Goal: Task Accomplishment & Management: Complete application form

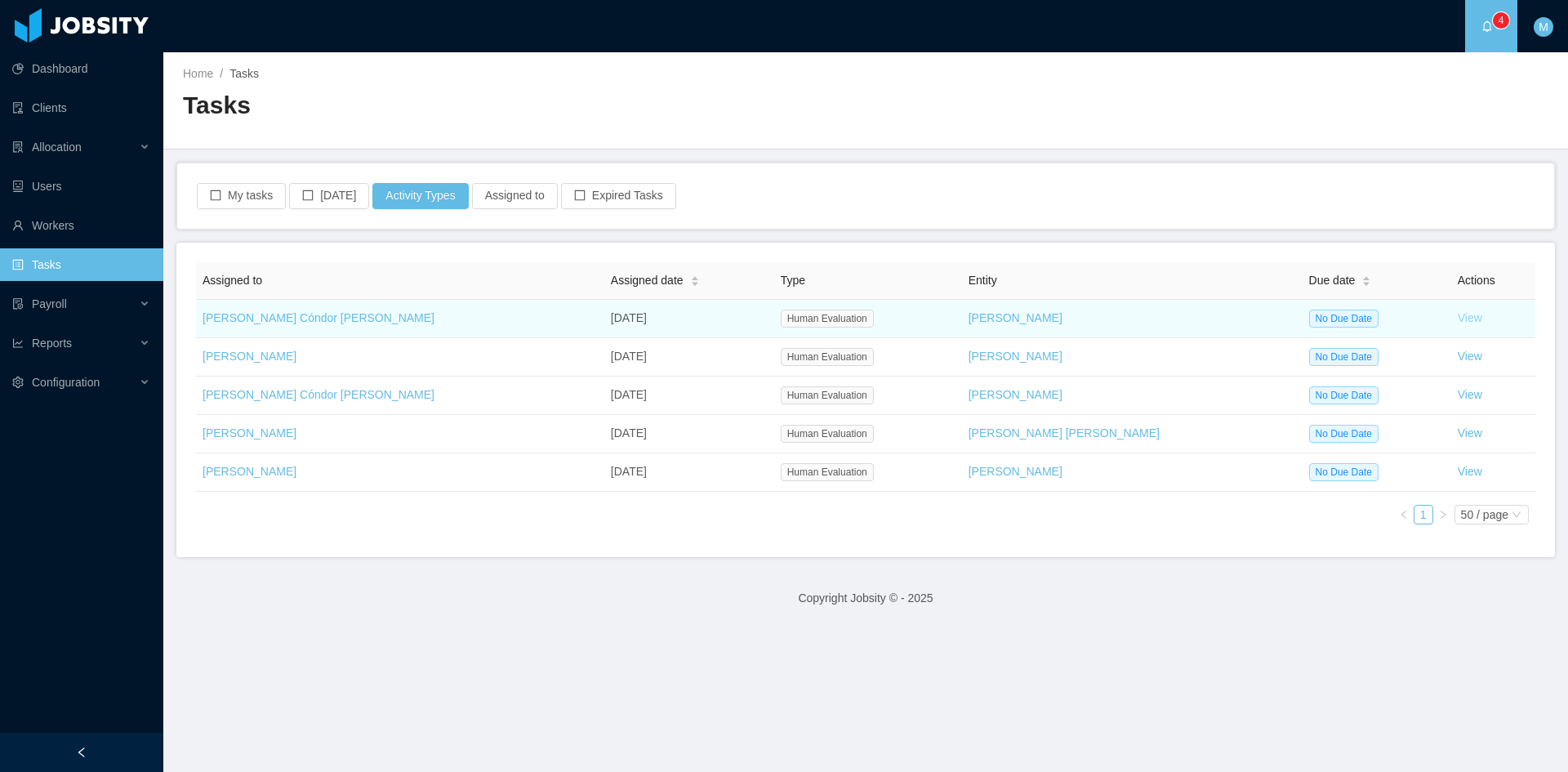
click at [1458, 319] on link "View" at bounding box center [1470, 317] width 24 height 14
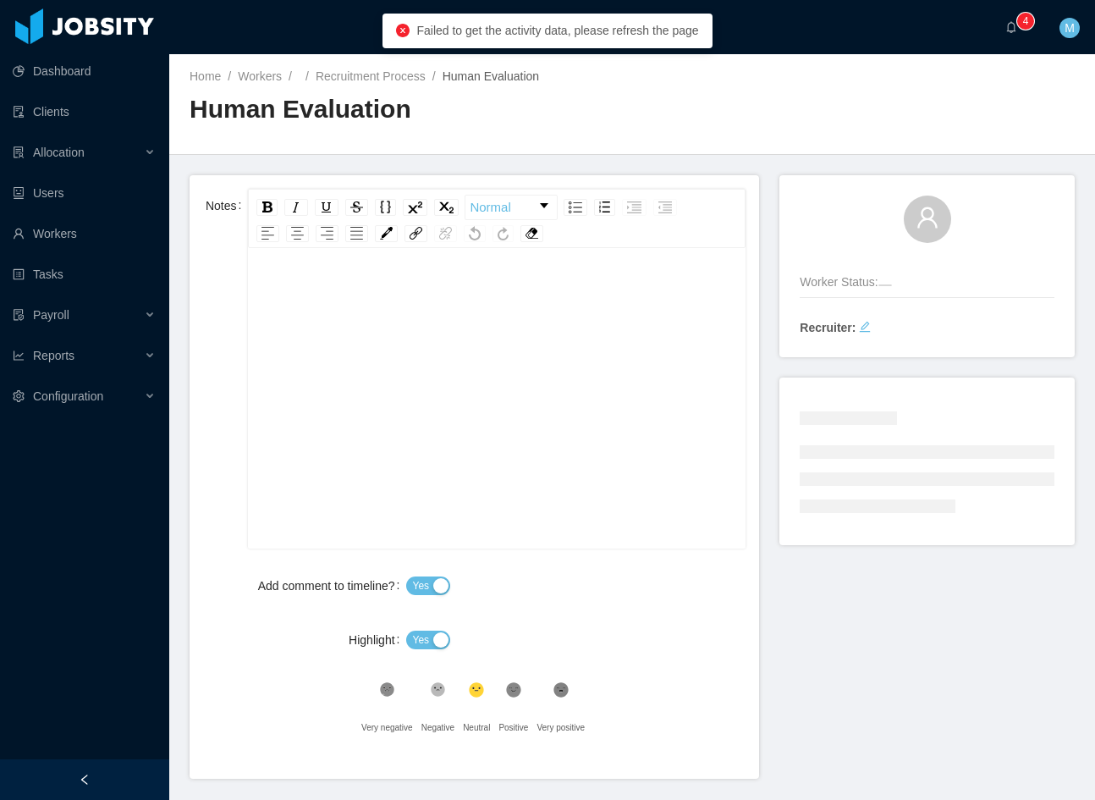
click at [744, 92] on div "Home / Workers / / Recruitment Process / Human Evaluation / Human Evaluation" at bounding box center [632, 104] width 926 height 101
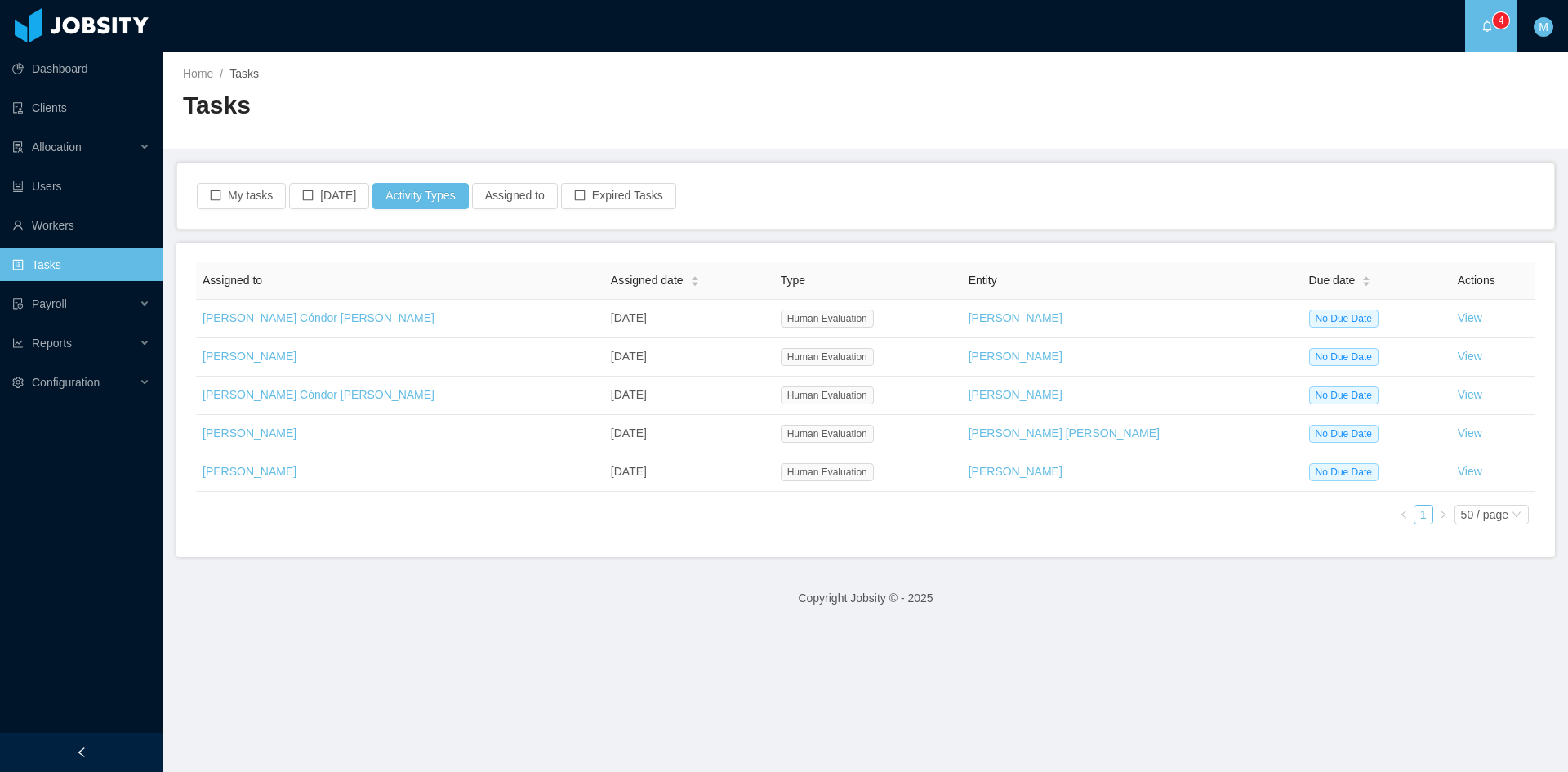
click at [1056, 22] on div "M" at bounding box center [1544, 26] width 52 height 52
click at [1056, 116] on span "Logout" at bounding box center [1488, 117] width 35 height 14
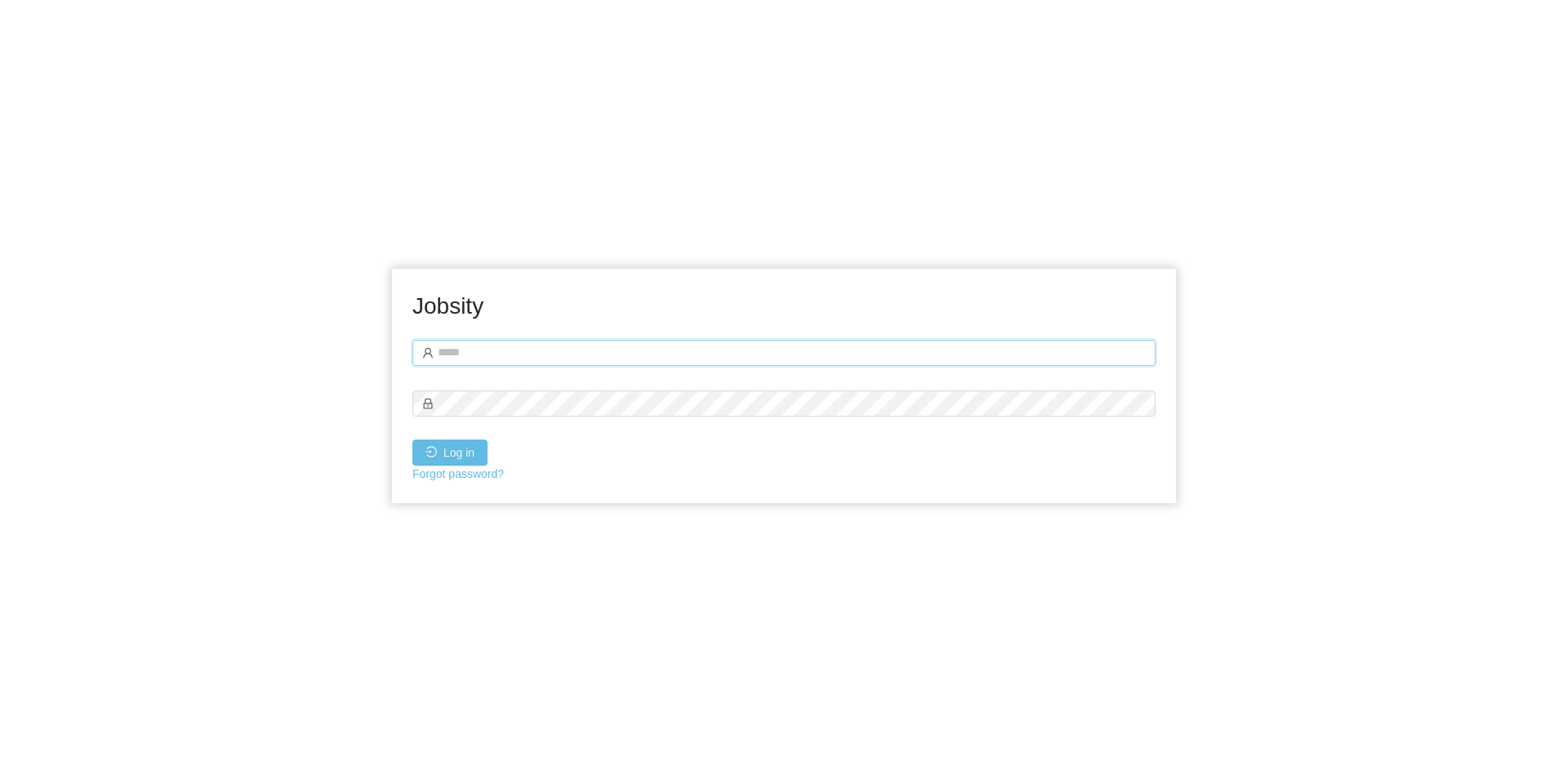
type input "**********"
click at [254, 434] on div "**********" at bounding box center [784, 386] width 1568 height 772
type input "**********"
click at [468, 458] on button "Log in" at bounding box center [450, 452] width 75 height 26
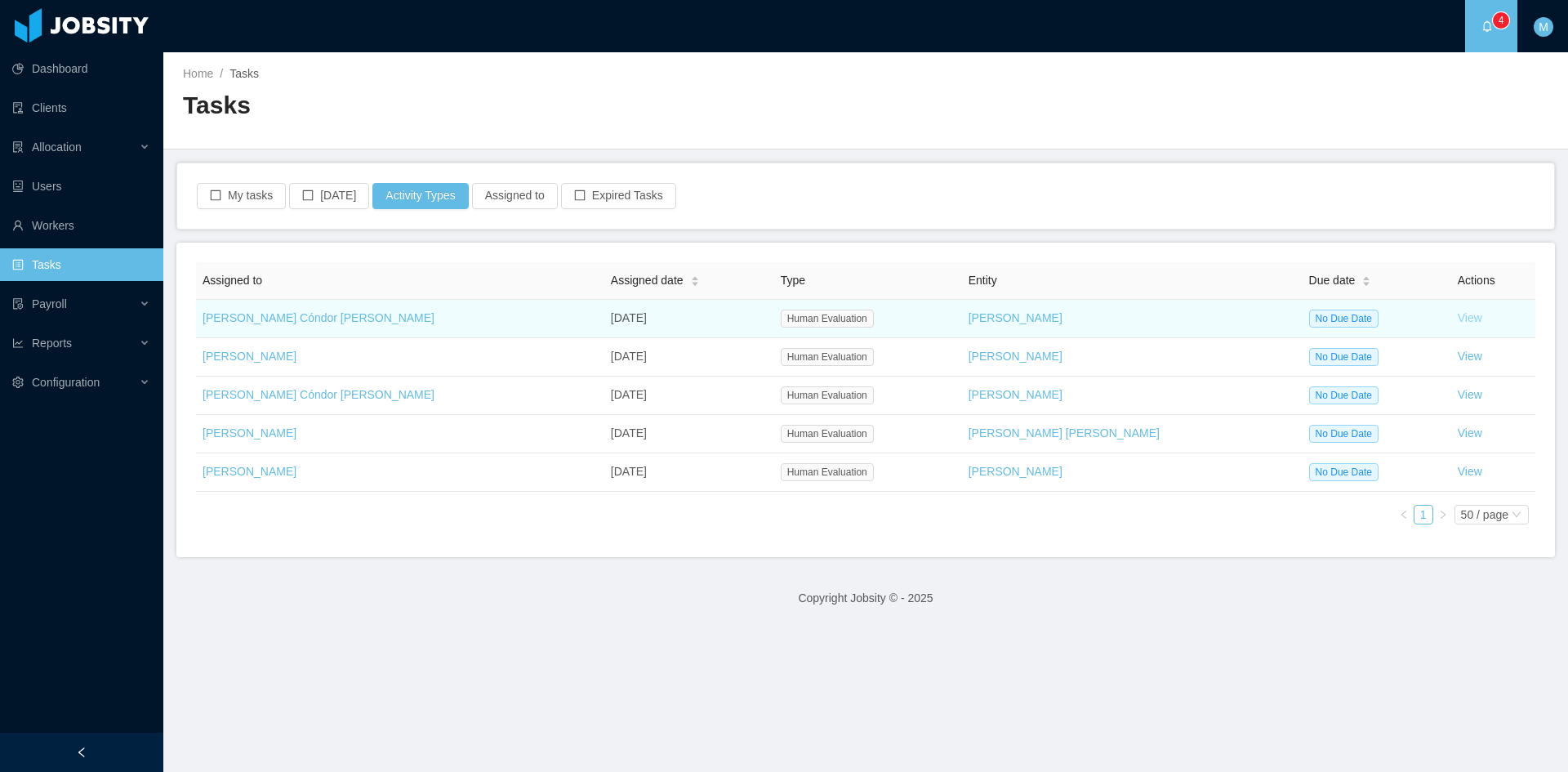
click at [1458, 319] on link "View" at bounding box center [1470, 317] width 24 height 14
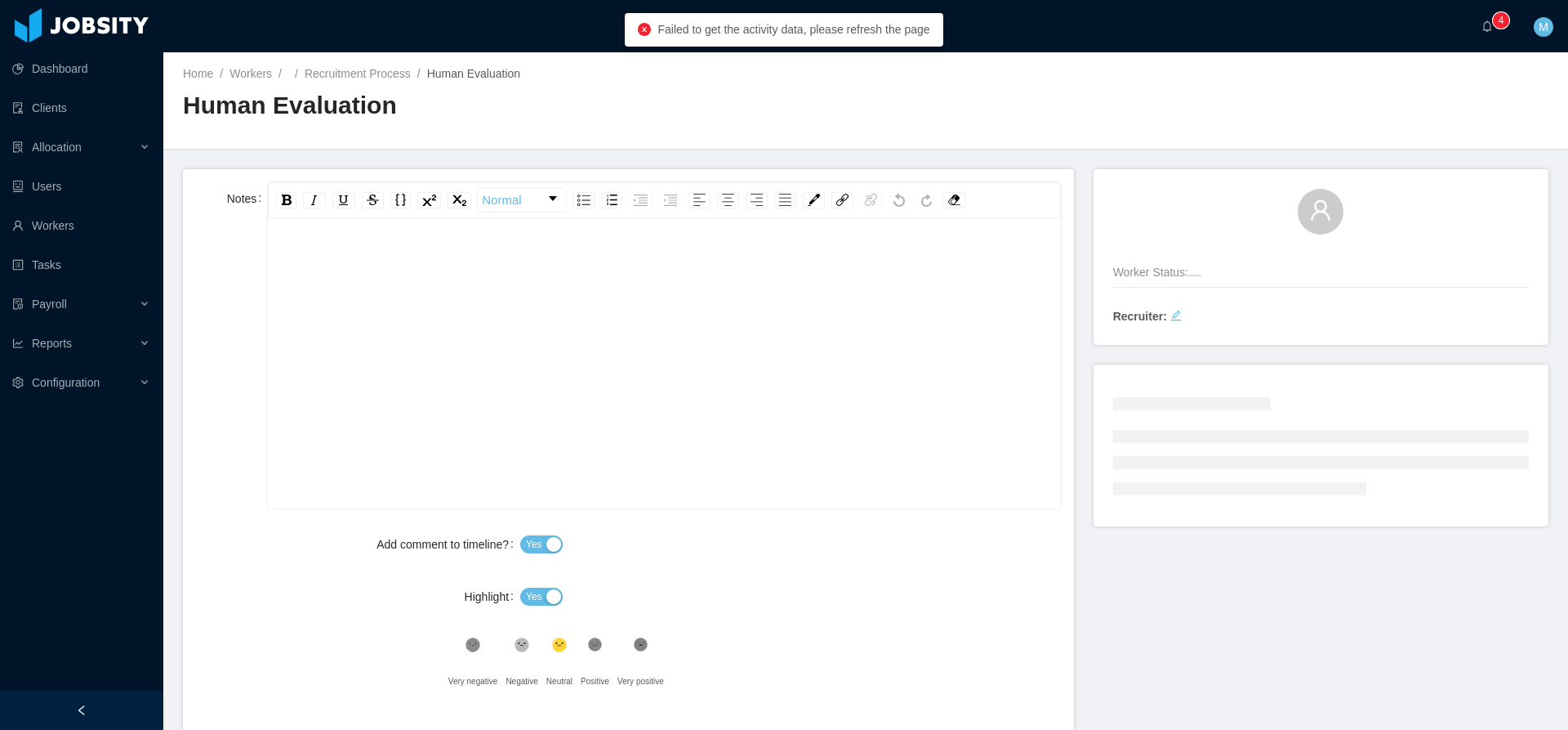
drag, startPoint x: 294, startPoint y: 78, endPoint x: 473, endPoint y: 148, distance: 192.2
click at [291, 79] on span "/" at bounding box center [296, 73] width 16 height 14
click at [776, 130] on div "Human Evaluation" at bounding box center [524, 111] width 683 height 45
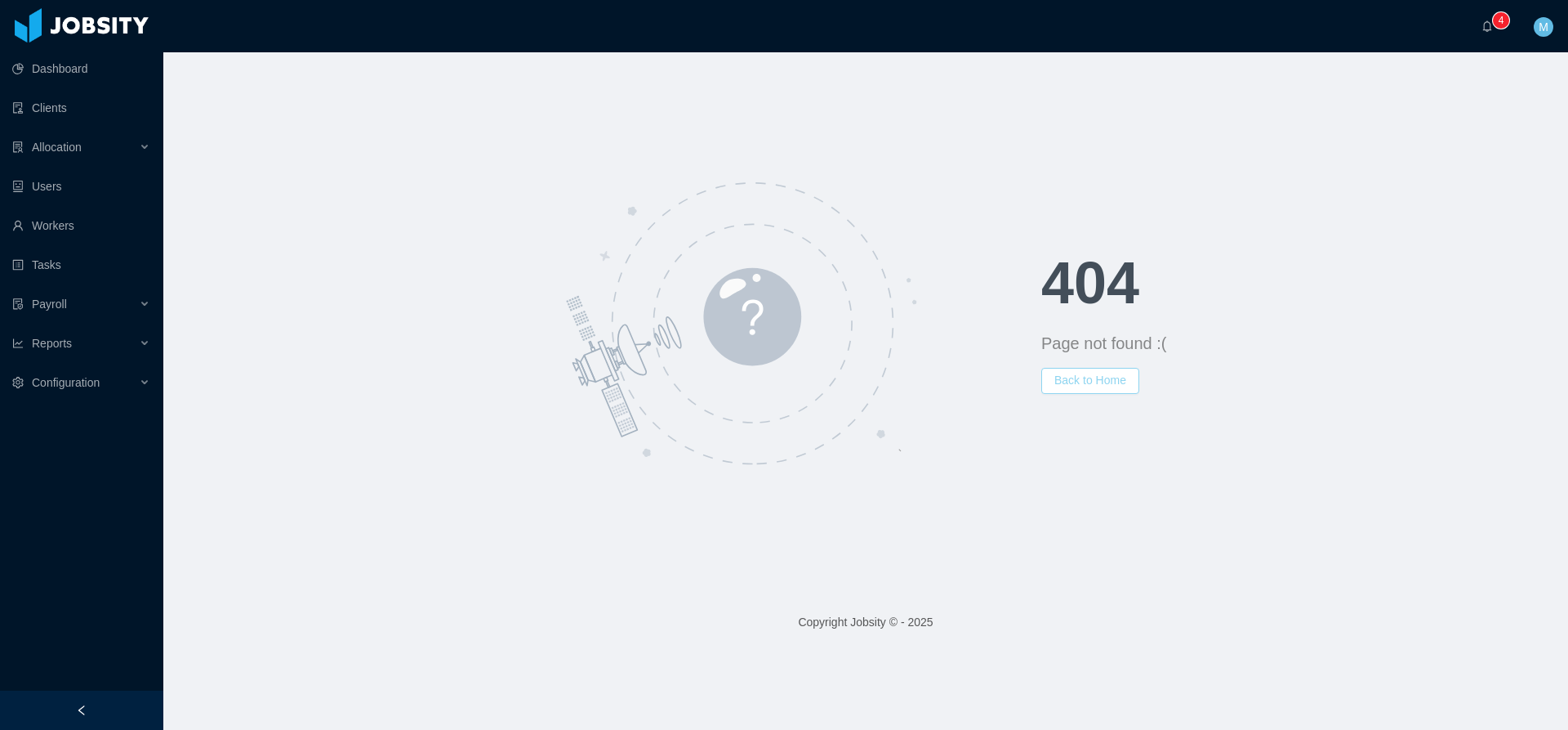
click at [1104, 373] on button "Back to Home" at bounding box center [1091, 380] width 98 height 26
click at [480, 120] on div "404 Page not found :( Back to Home" at bounding box center [865, 323] width 1405 height 542
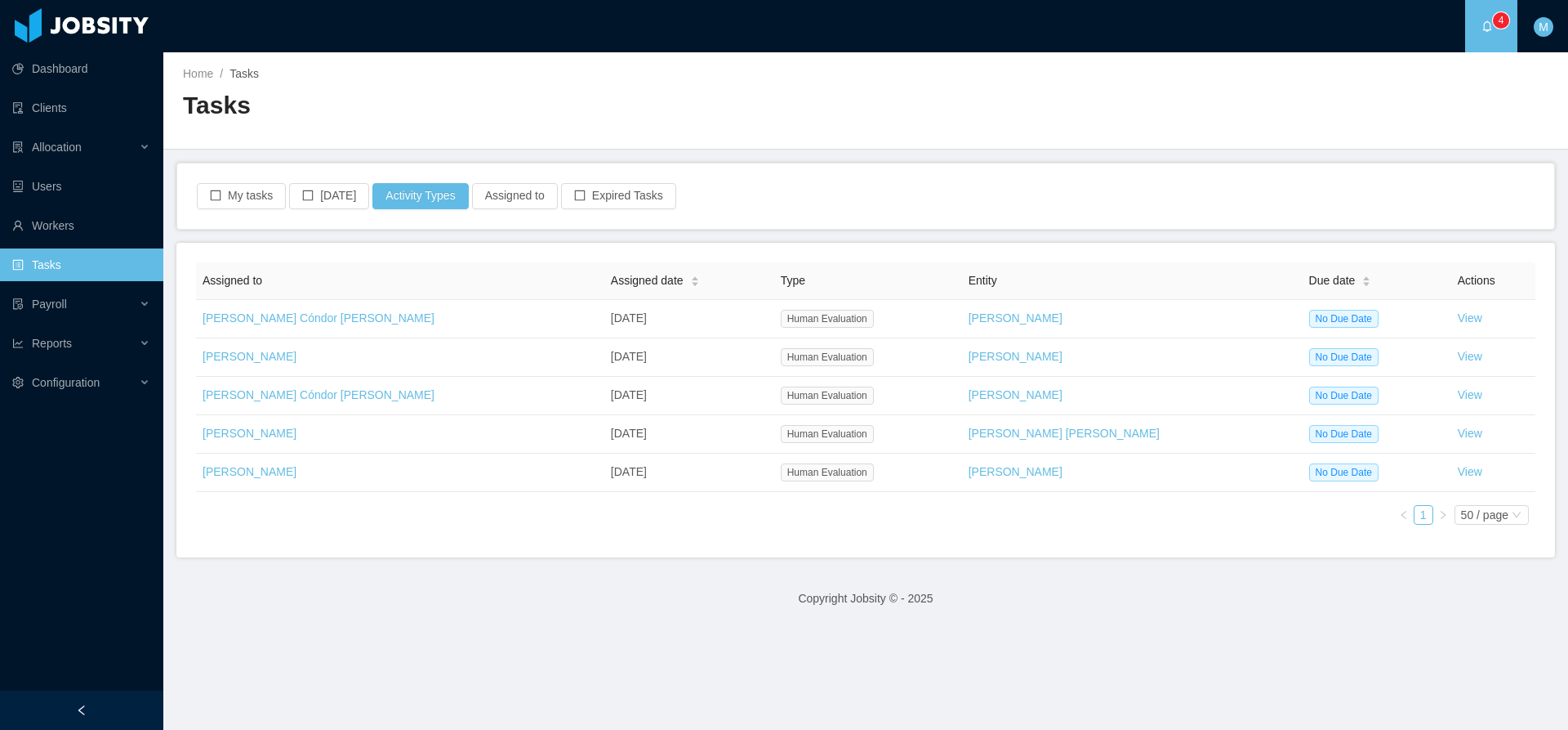
drag, startPoint x: 798, startPoint y: 562, endPoint x: 788, endPoint y: 563, distance: 10.0
click at [798, 562] on main "Home / Tasks / Tasks My tasks Today Activity Types Assigned to Expired Tasks As…" at bounding box center [865, 390] width 1405 height 677
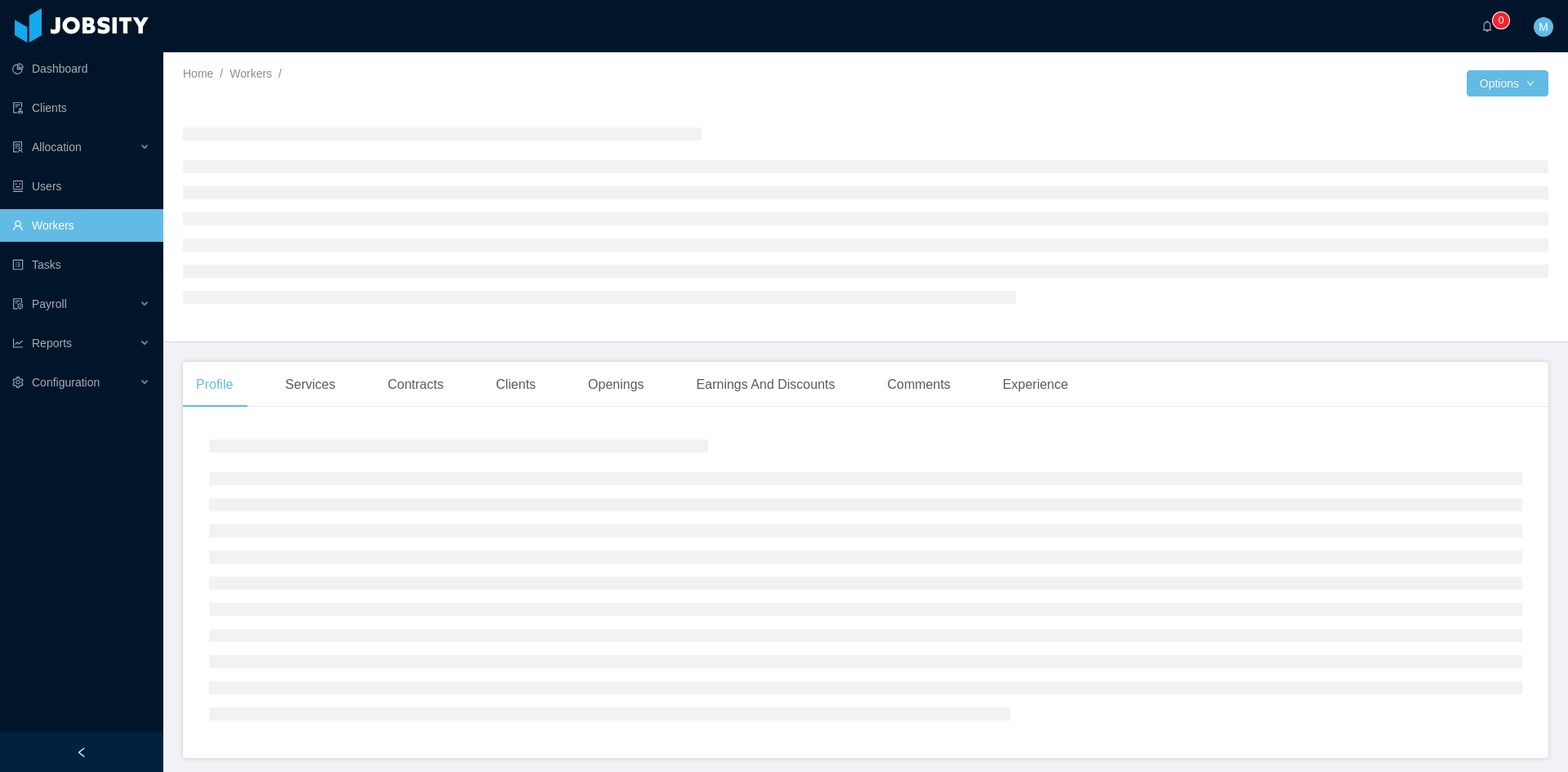
click at [900, 357] on main "Home / Workers / / Options Profile Services Contracts Clients Openings Earnings…" at bounding box center [865, 411] width 1405 height 719
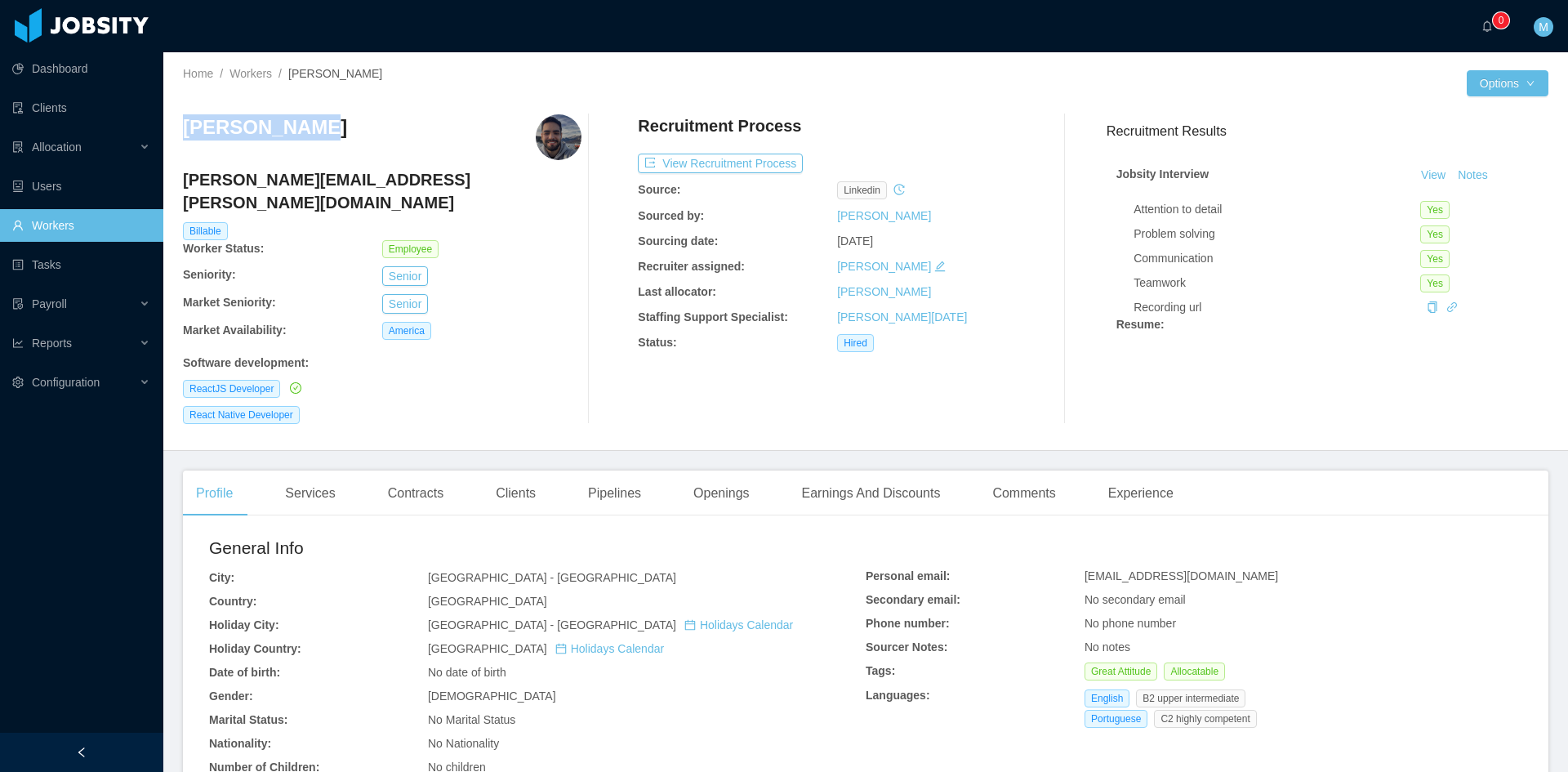
drag, startPoint x: 278, startPoint y: 132, endPoint x: 187, endPoint y: 126, distance: 91.2
click at [187, 126] on div "Rodrigo Leão" at bounding box center [382, 136] width 399 height 45
copy h3 "Rodrigo Leão"
drag, startPoint x: 398, startPoint y: 183, endPoint x: 182, endPoint y: 182, distance: 216.0
click at [182, 182] on div "Home / Workers / Rodrigo Leão / Options Rodrigo Leão rodrigo.leao@jobsity.com B…" at bounding box center [865, 251] width 1405 height 399
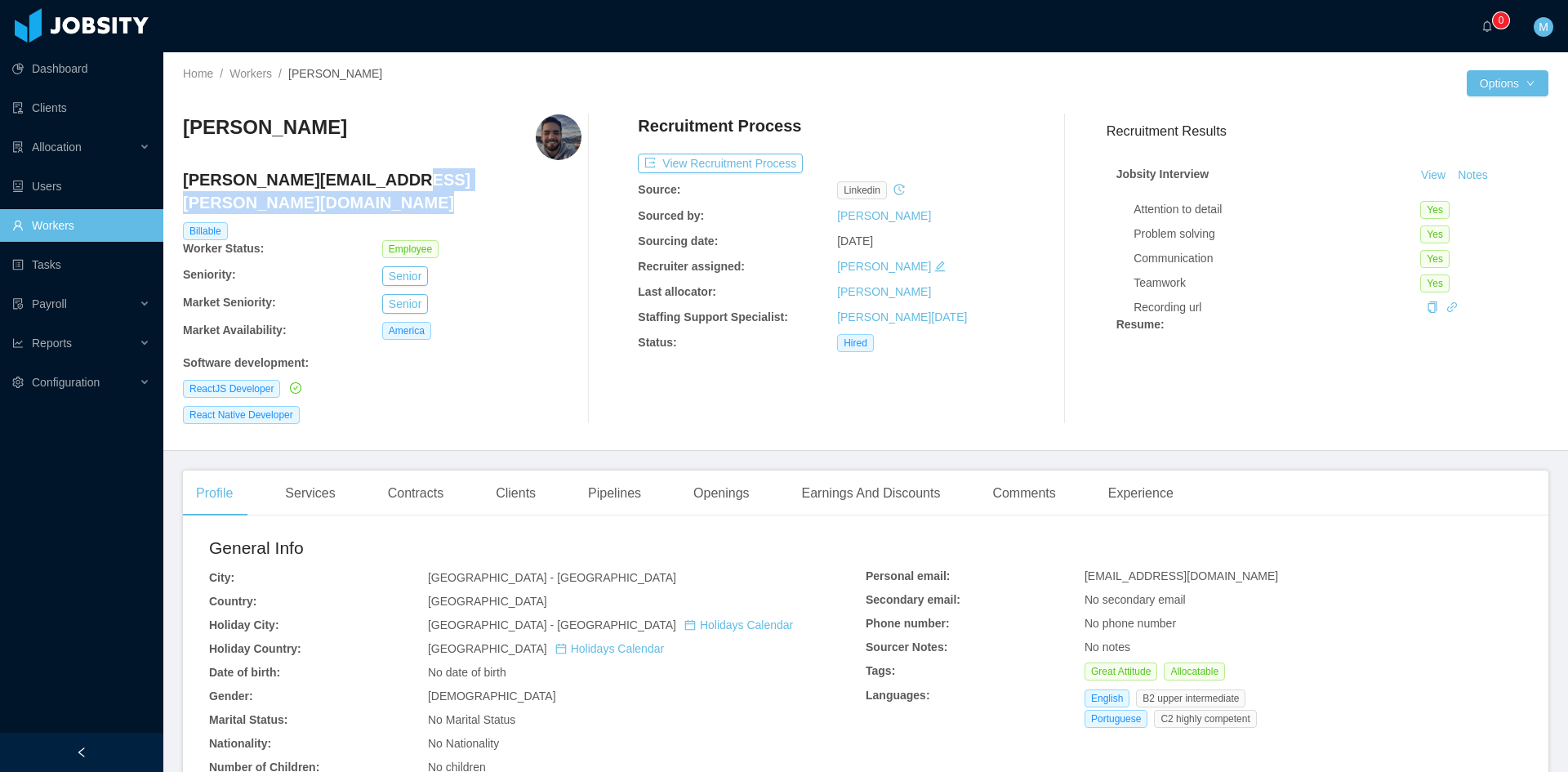
click at [182, 182] on div "Home / Workers / Rodrigo Leão / Options Rodrigo Leão rodrigo.leao@jobsity.com B…" at bounding box center [865, 251] width 1405 height 399
drag, startPoint x: 185, startPoint y: 182, endPoint x: 385, endPoint y: 179, distance: 200.0
click at [385, 179] on h4 "rodrigo.leao@jobsity.com" at bounding box center [382, 190] width 399 height 45
copy h4 "rodrigo.leao@jobsity.com"
drag, startPoint x: 270, startPoint y: 366, endPoint x: 184, endPoint y: 369, distance: 86.1
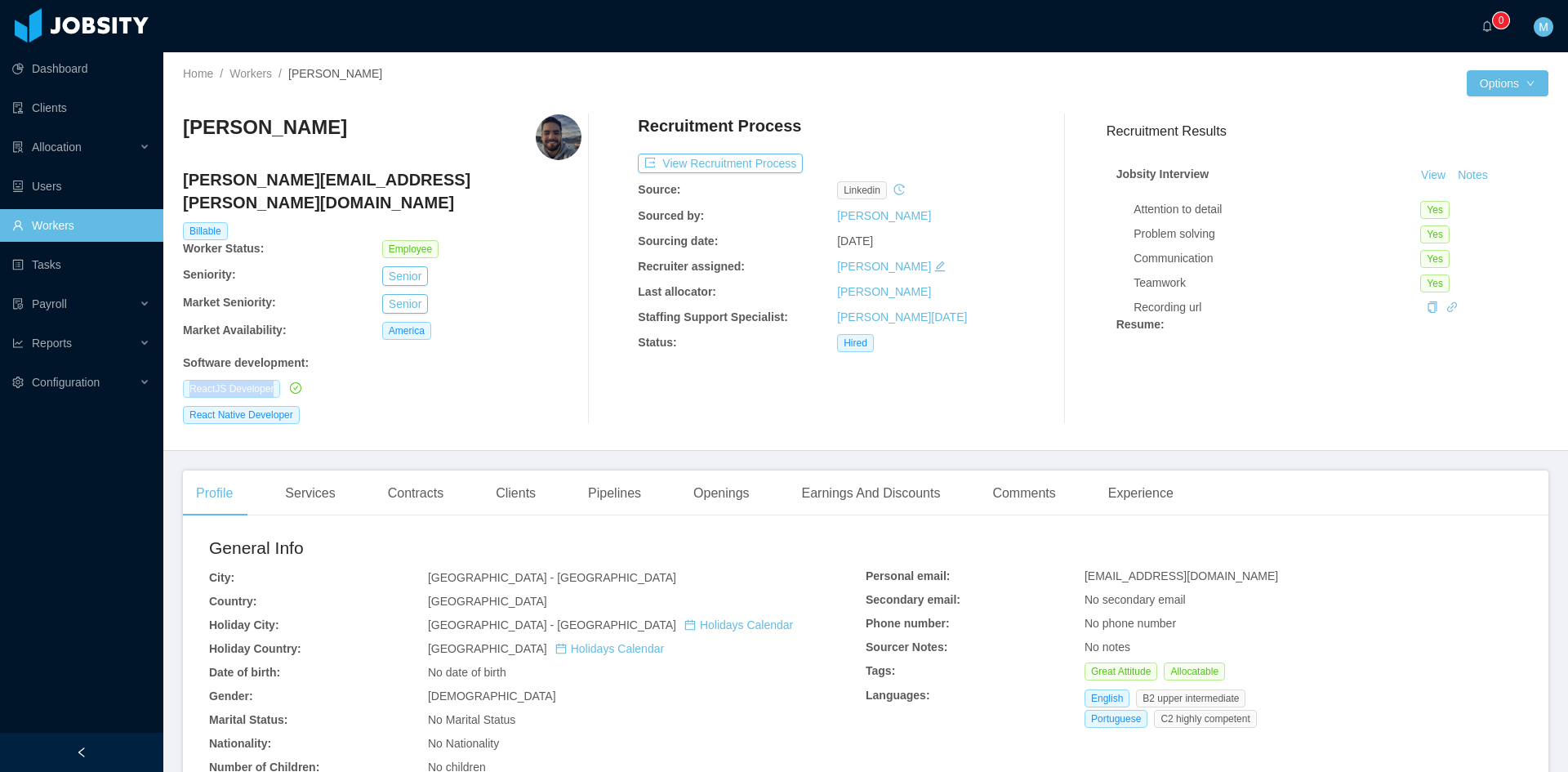
click at [184, 379] on span "ReactJS Developer" at bounding box center [232, 388] width 98 height 18
copy span "ReactJS Developer"
click at [484, 470] on div "Clients" at bounding box center [516, 492] width 67 height 45
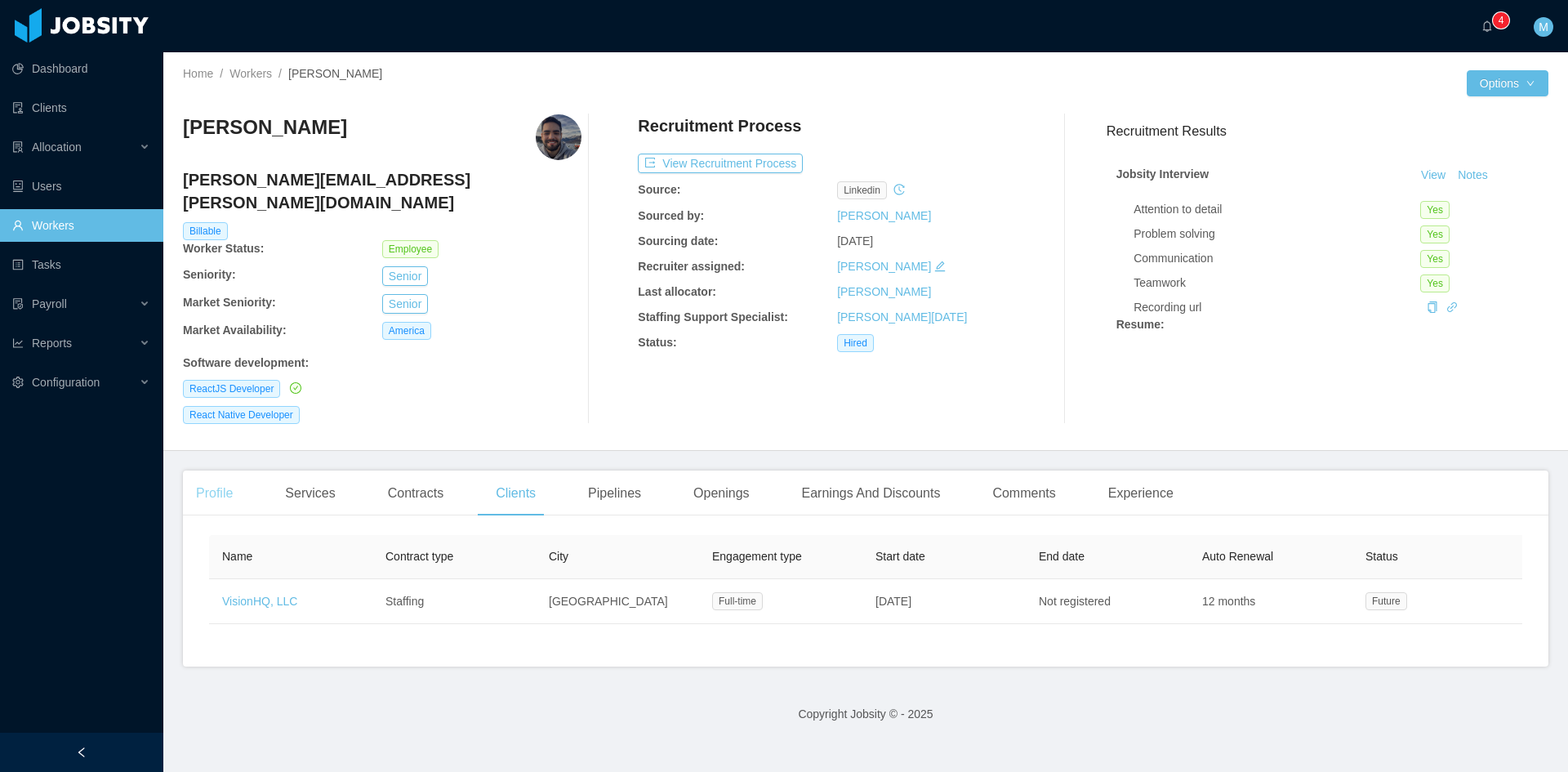
click at [233, 470] on div "Profile" at bounding box center [214, 492] width 63 height 45
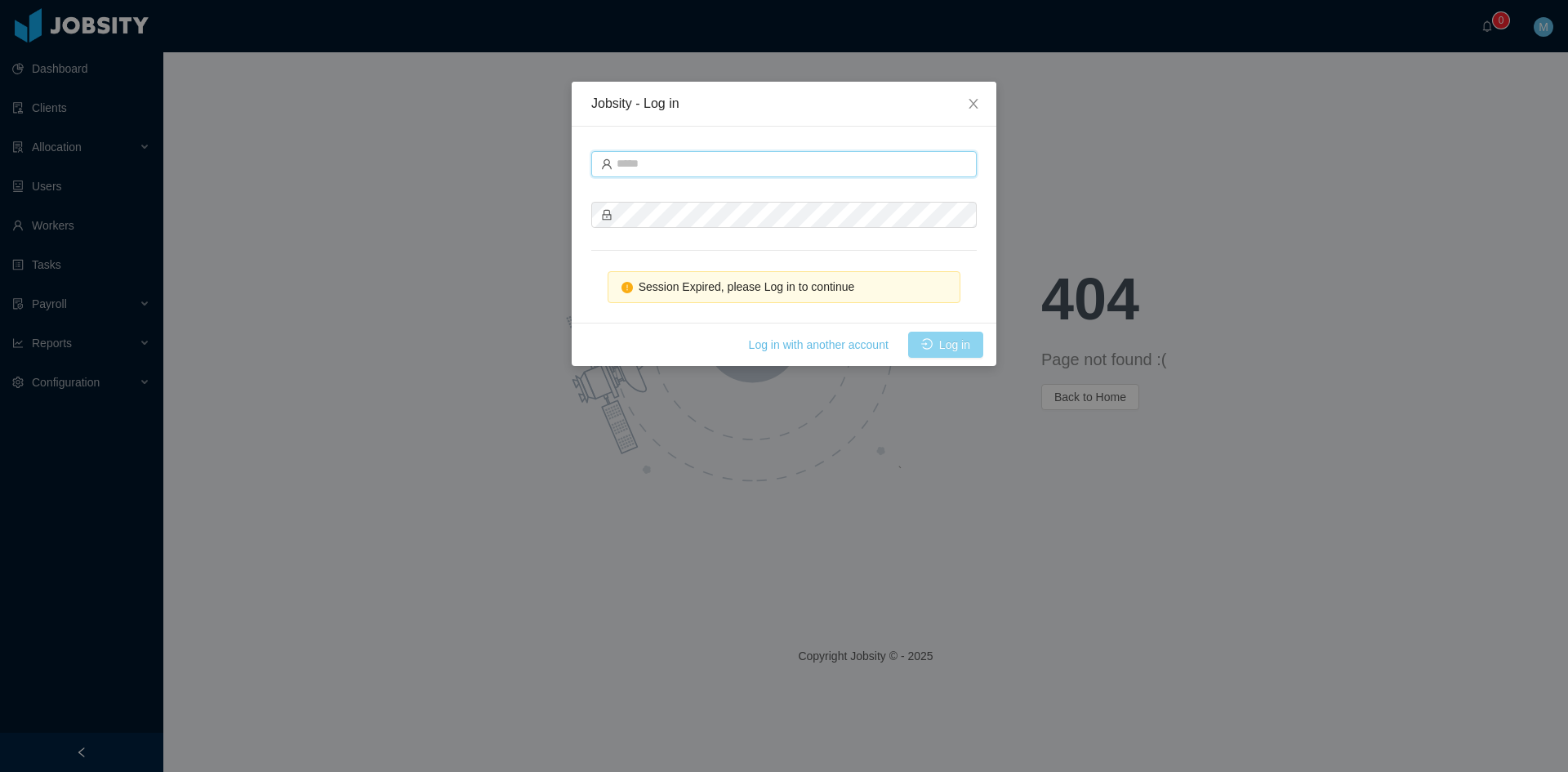
type input "**********"
click at [955, 343] on button "Log in" at bounding box center [946, 345] width 75 height 26
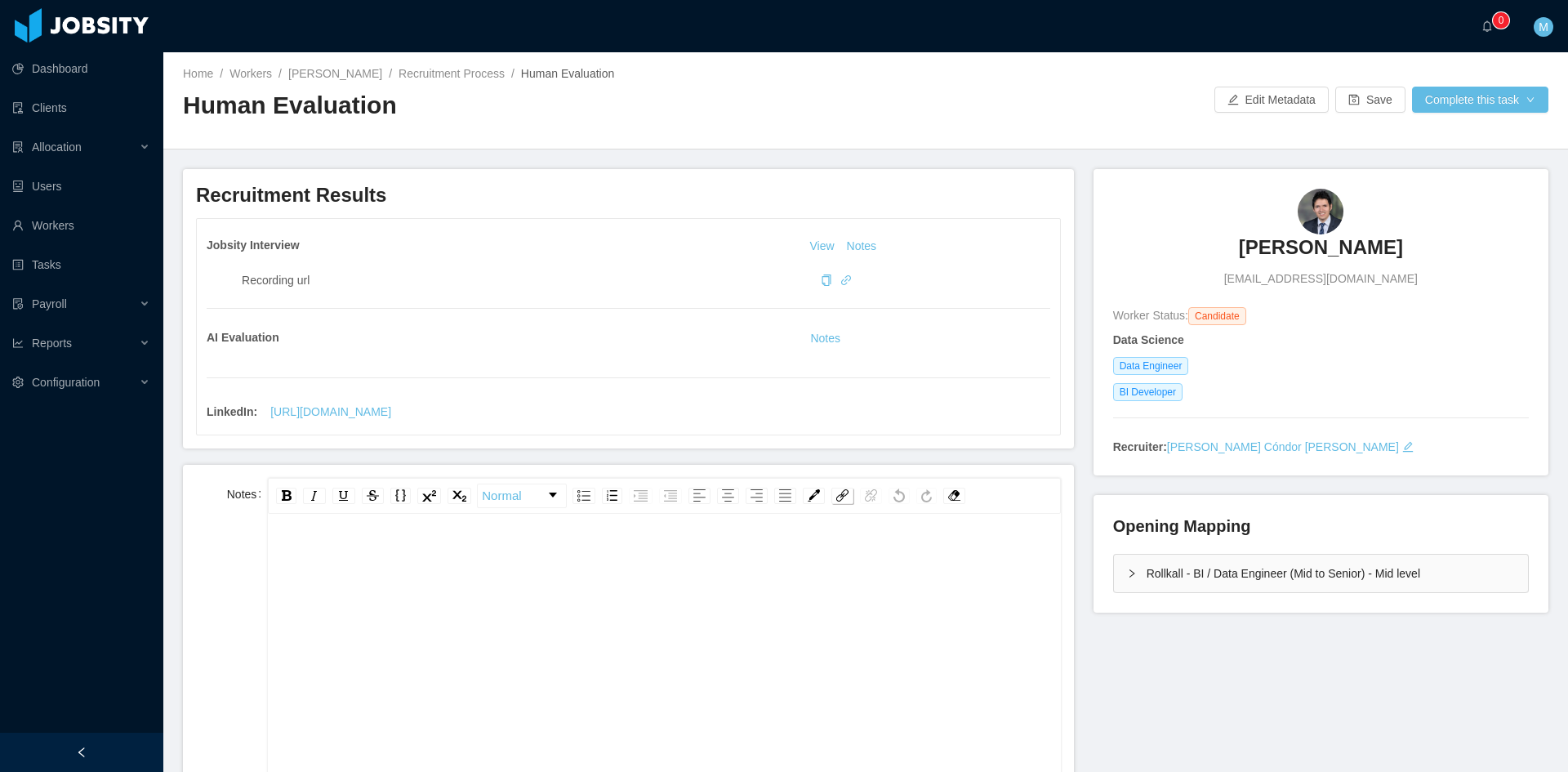
scroll to position [136, 0]
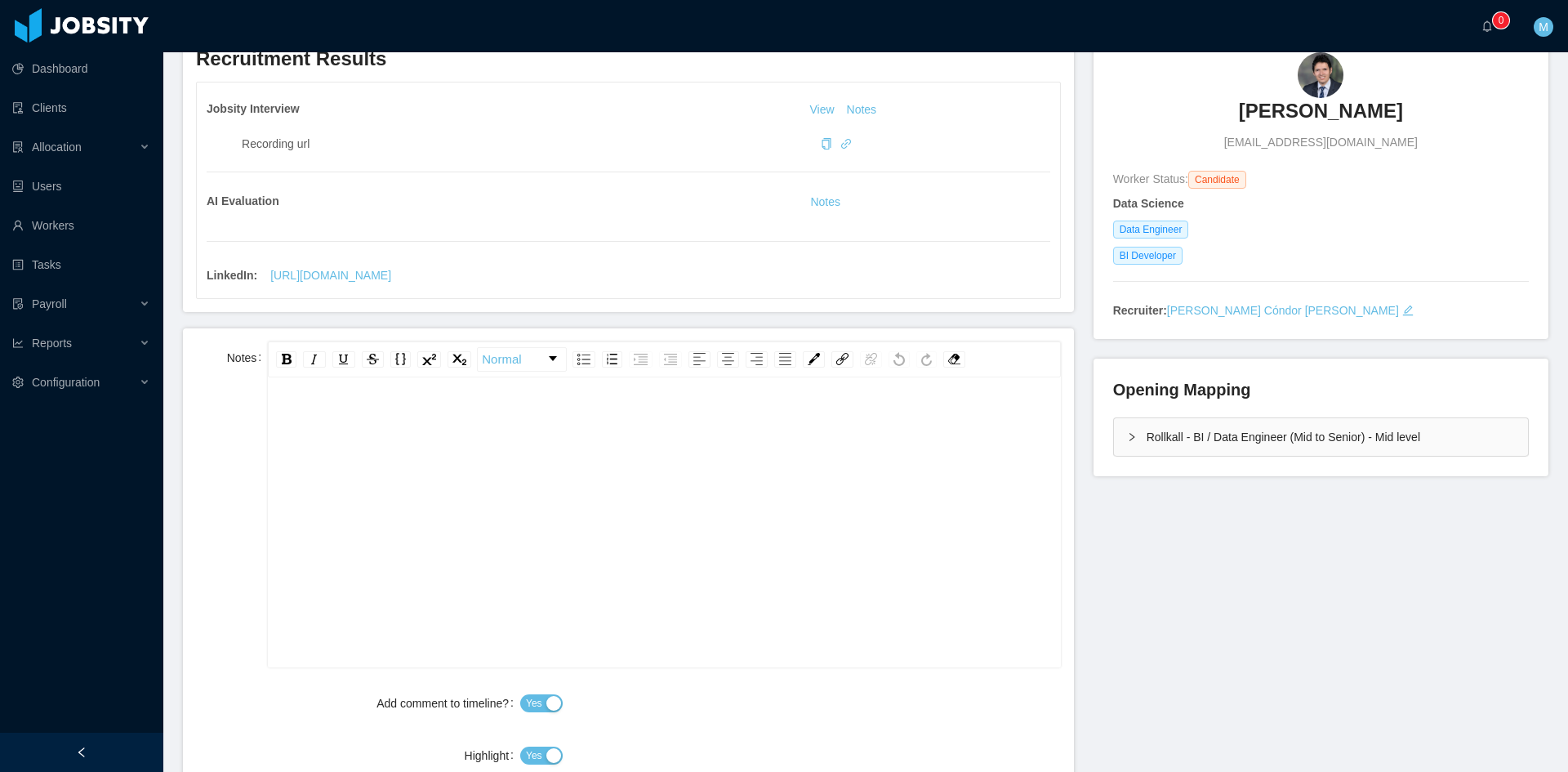
click at [1132, 444] on div "Rollkall - BI / Data Engineer (Mid to Senior) - Mid level" at bounding box center [1321, 436] width 414 height 38
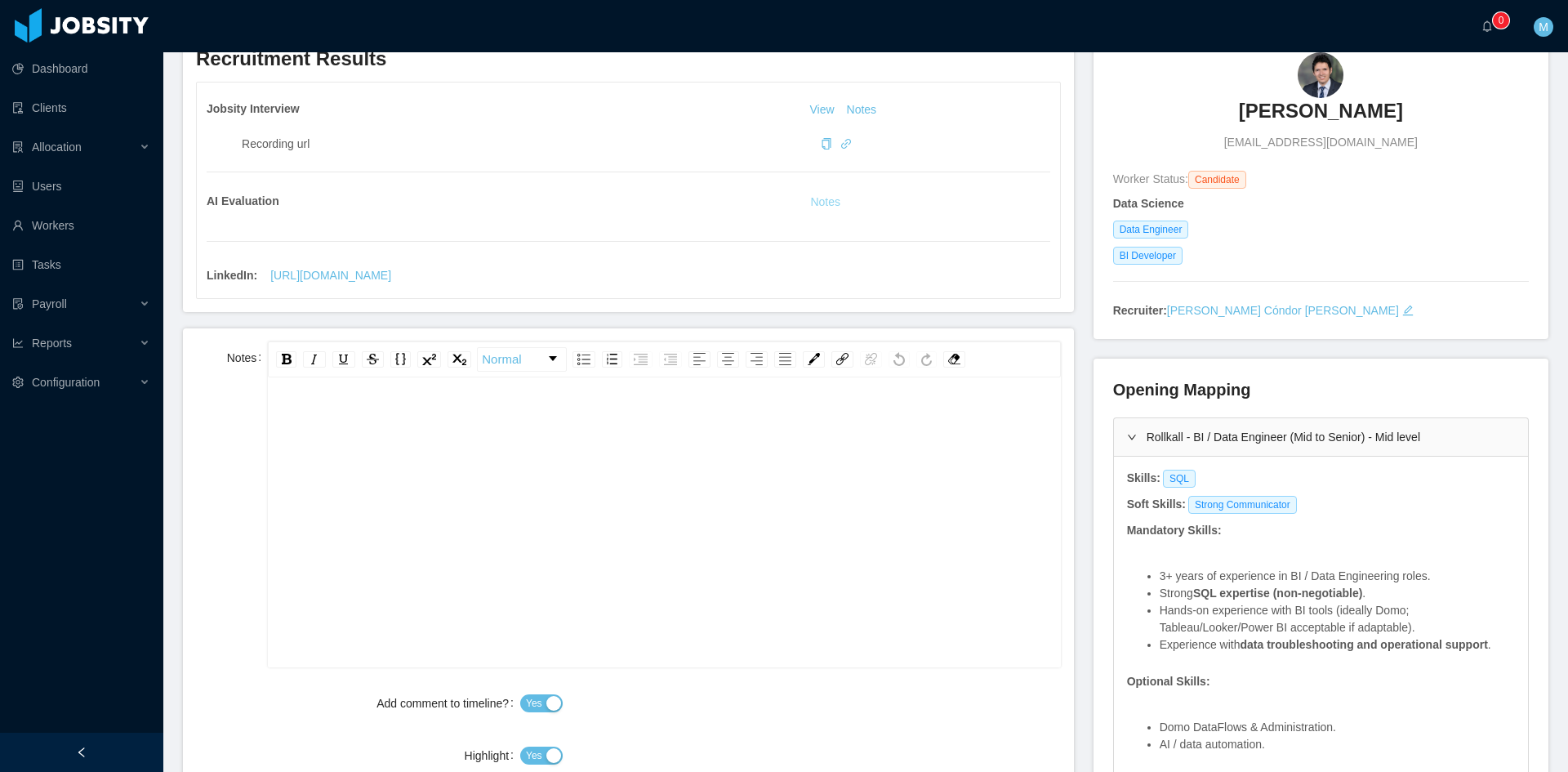
click at [821, 199] on button "Notes" at bounding box center [826, 203] width 43 height 19
click at [599, 565] on div "rdw-editor" at bounding box center [664, 548] width 767 height 286
click at [768, 448] on div "**********" at bounding box center [664, 548] width 767 height 286
click at [948, 419] on div "**********" at bounding box center [664, 422] width 767 height 33
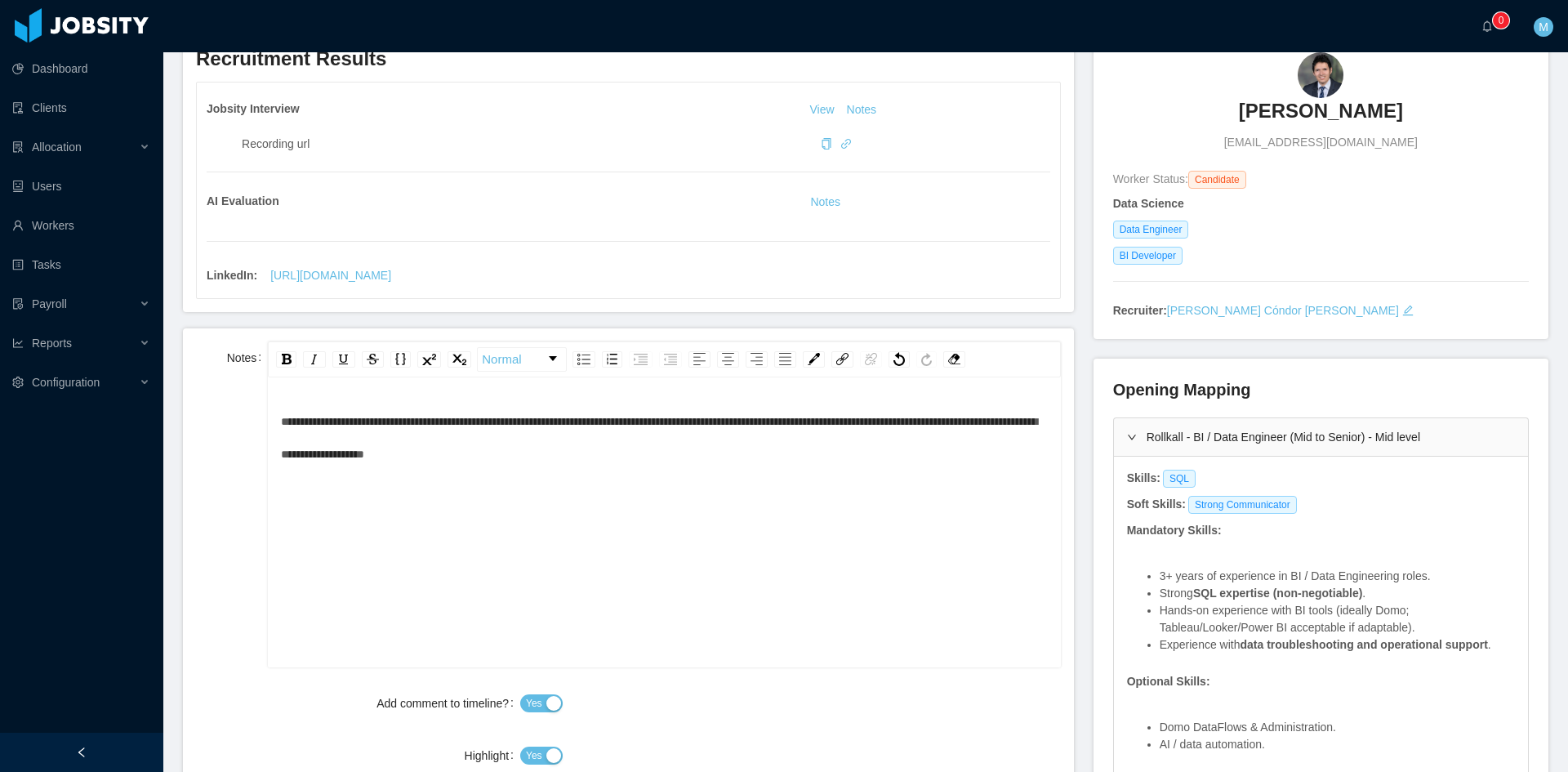
click at [681, 476] on div "**********" at bounding box center [664, 548] width 767 height 286
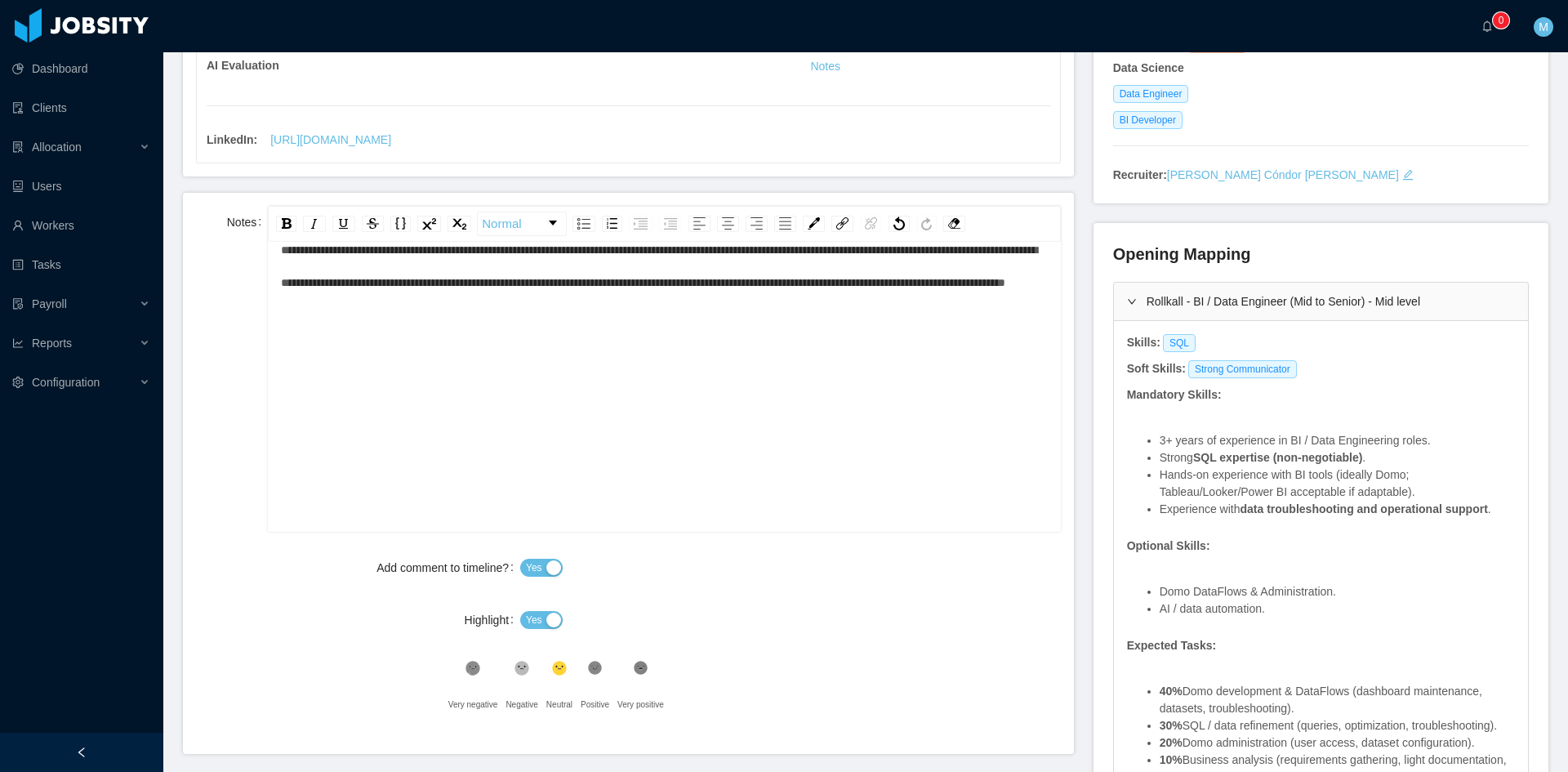
scroll to position [408, 0]
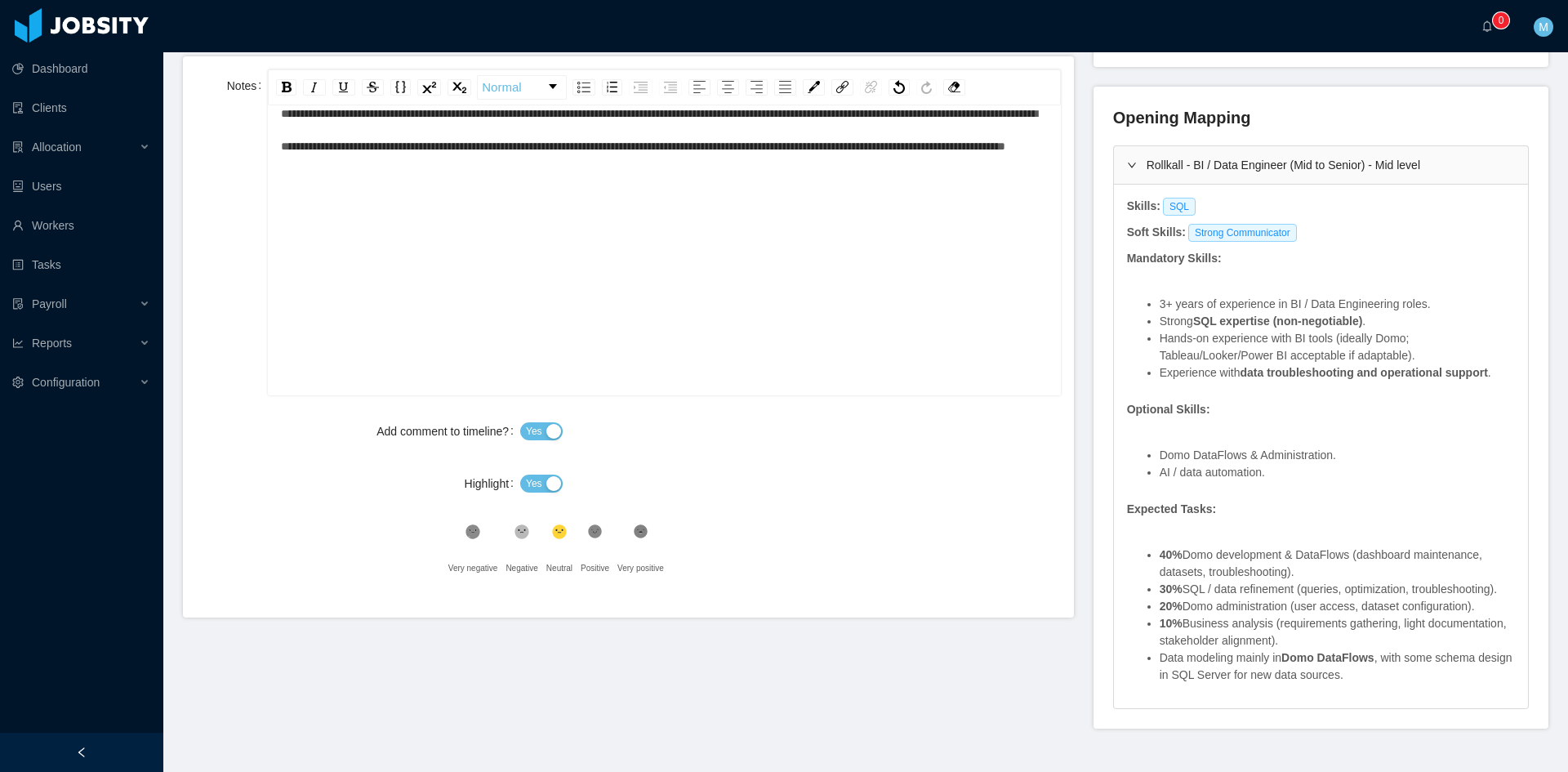
click at [526, 485] on span "Yes" at bounding box center [534, 482] width 16 height 16
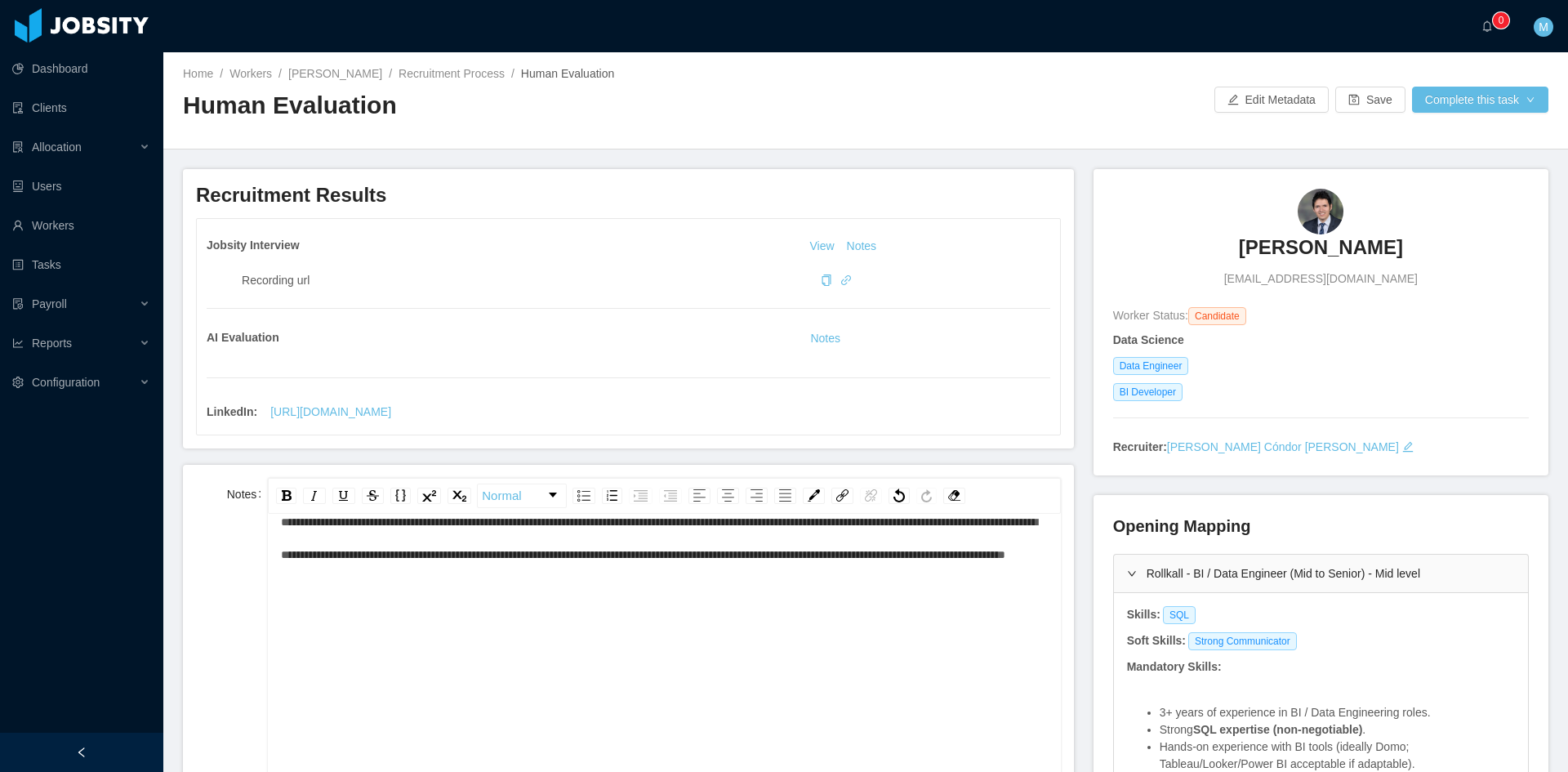
scroll to position [0, 0]
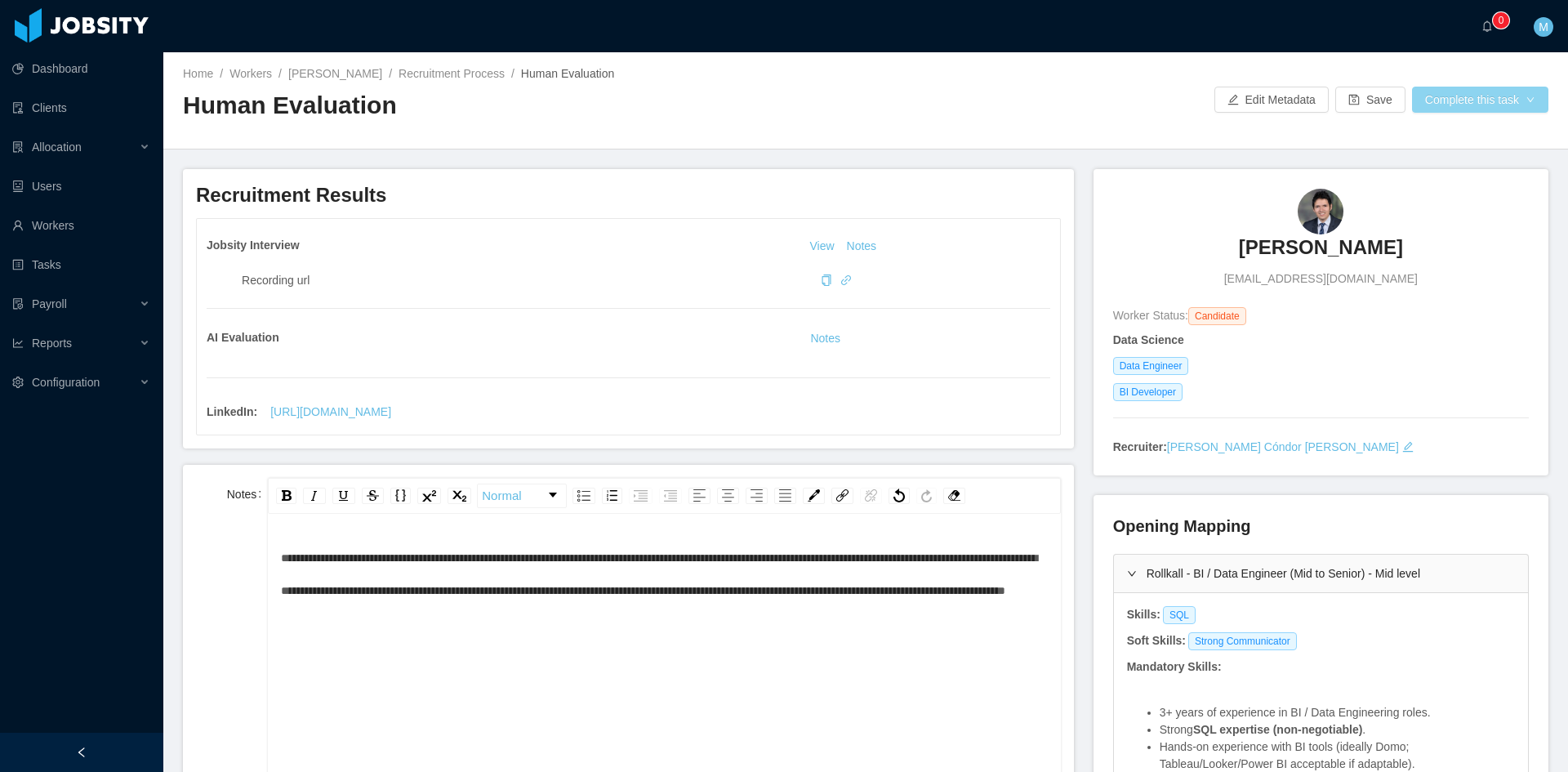
click at [1472, 95] on button "Complete this task" at bounding box center [1480, 99] width 136 height 26
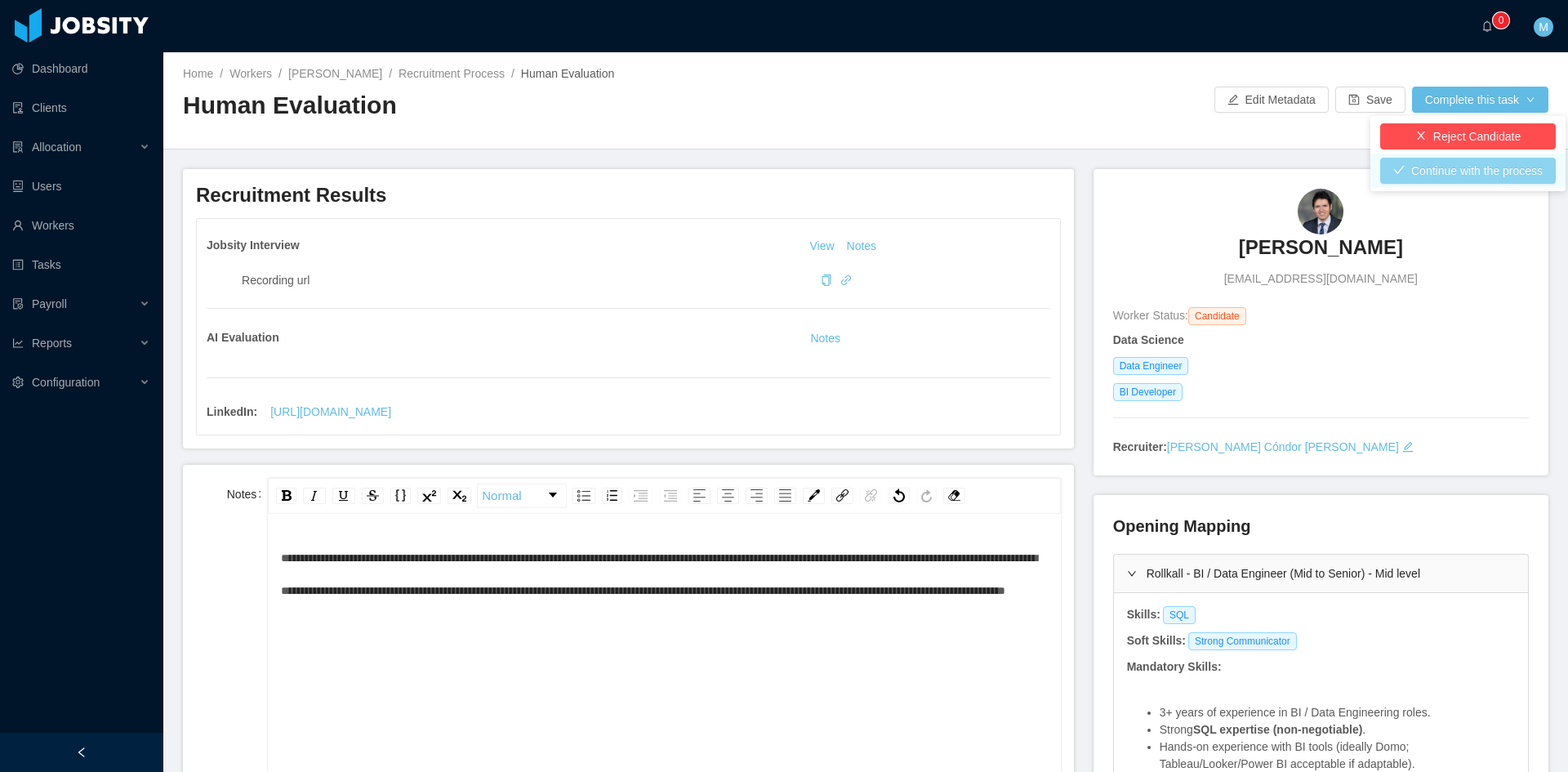
click at [1470, 169] on button "Continue with the process" at bounding box center [1469, 170] width 176 height 26
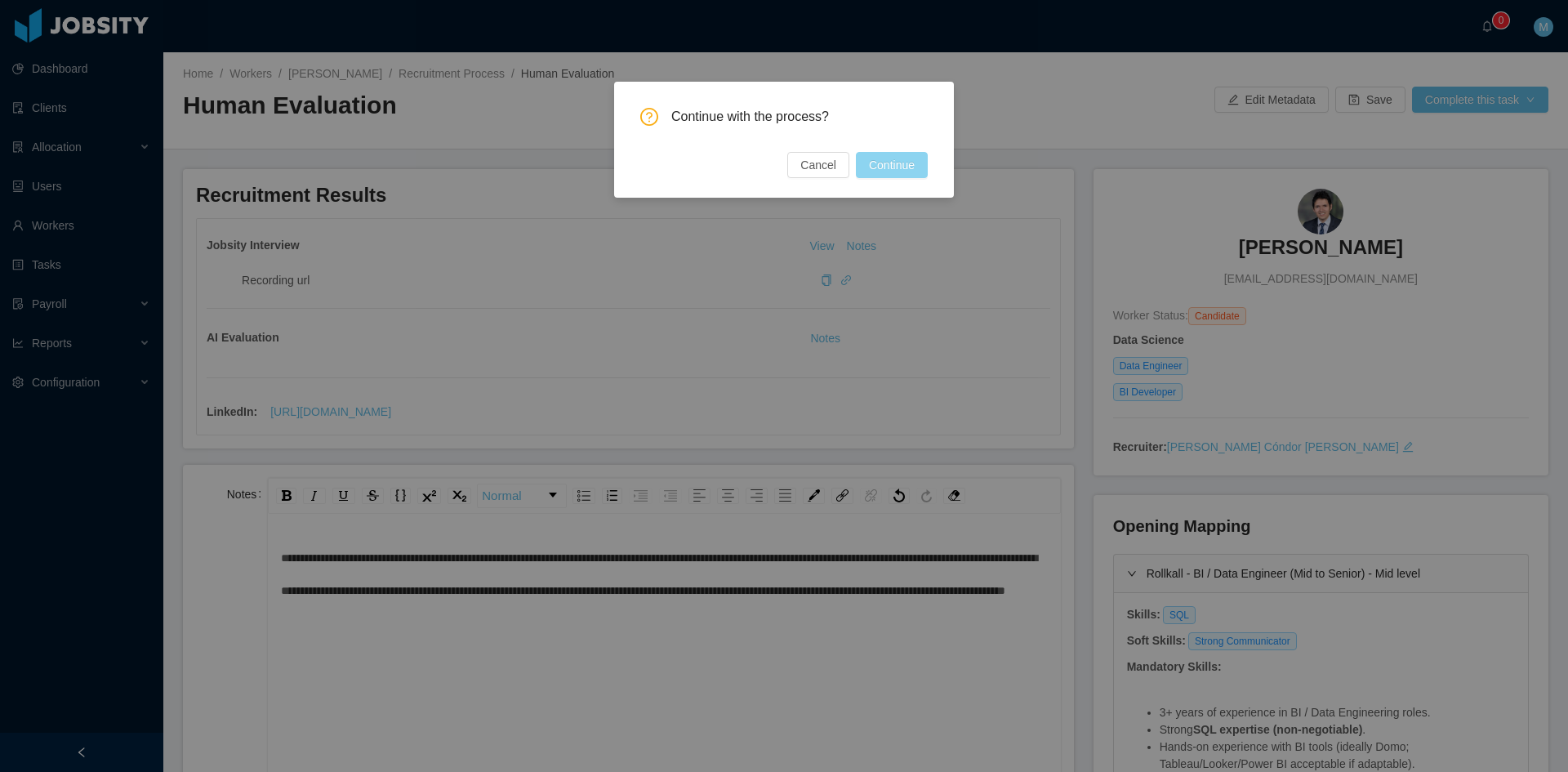
click at [913, 171] on button "Continue" at bounding box center [892, 164] width 71 height 26
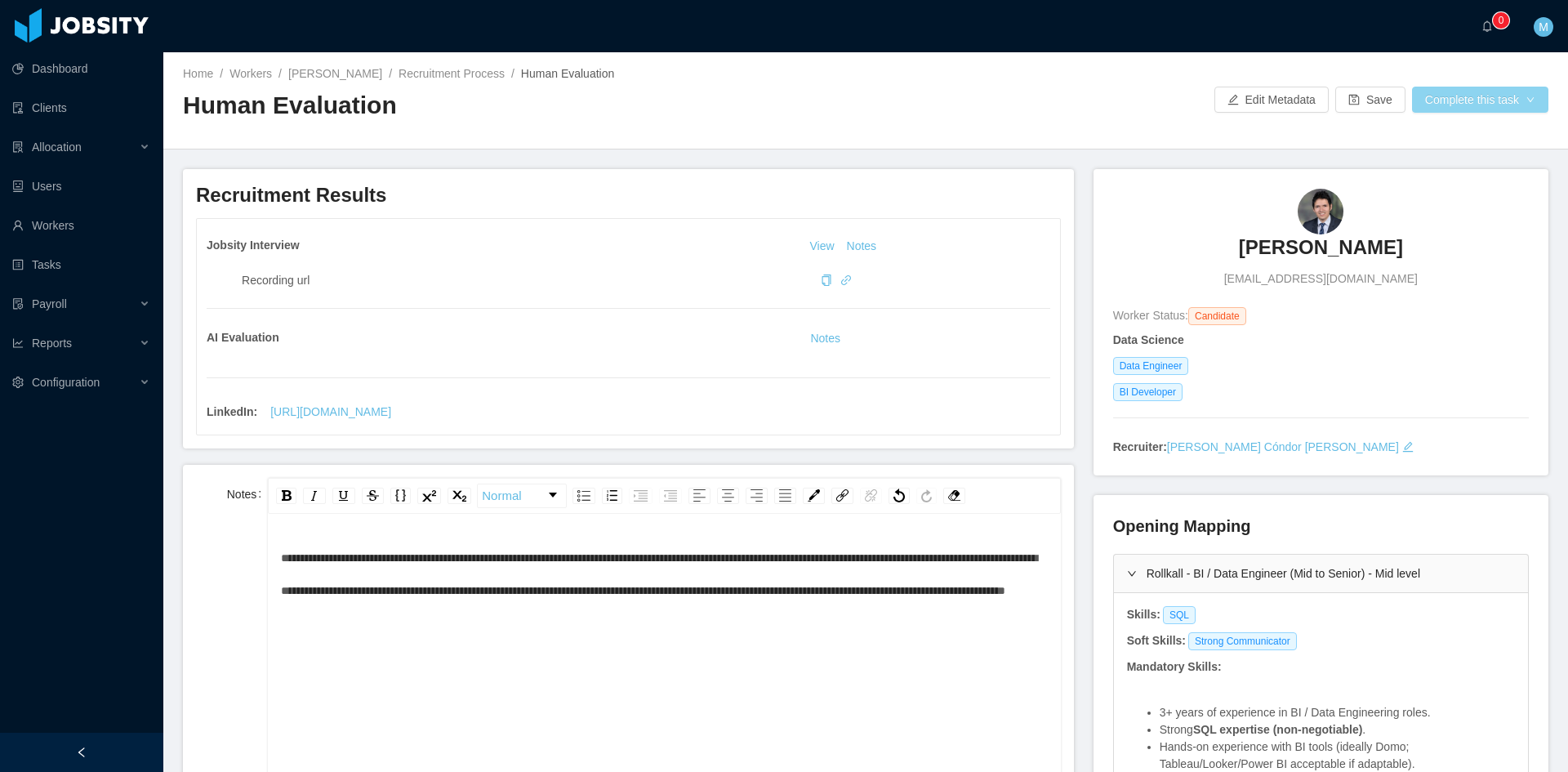
click at [1442, 92] on button "Complete this task" at bounding box center [1480, 99] width 136 height 26
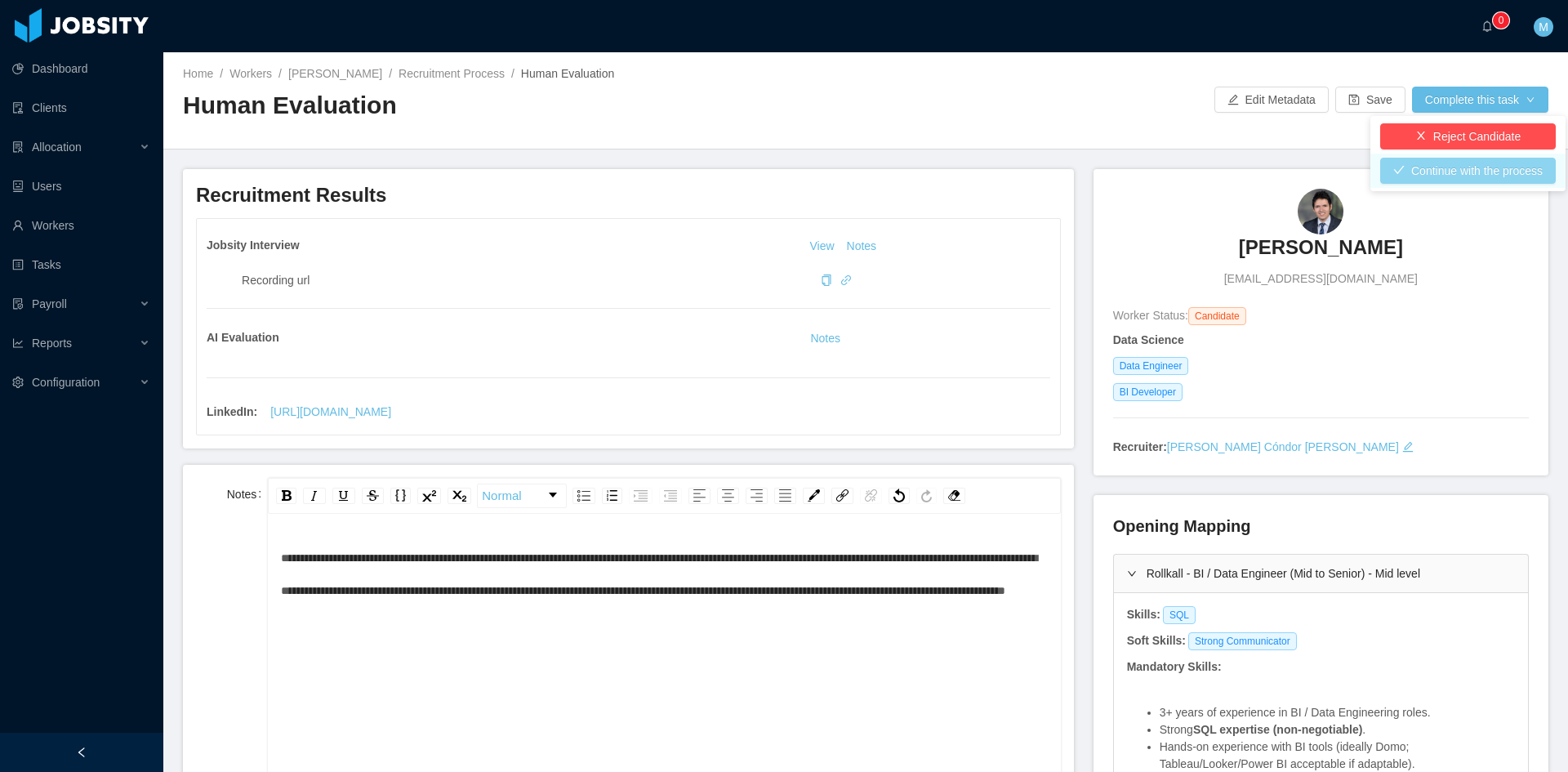
click at [1440, 166] on button "Continue with the process" at bounding box center [1469, 170] width 176 height 26
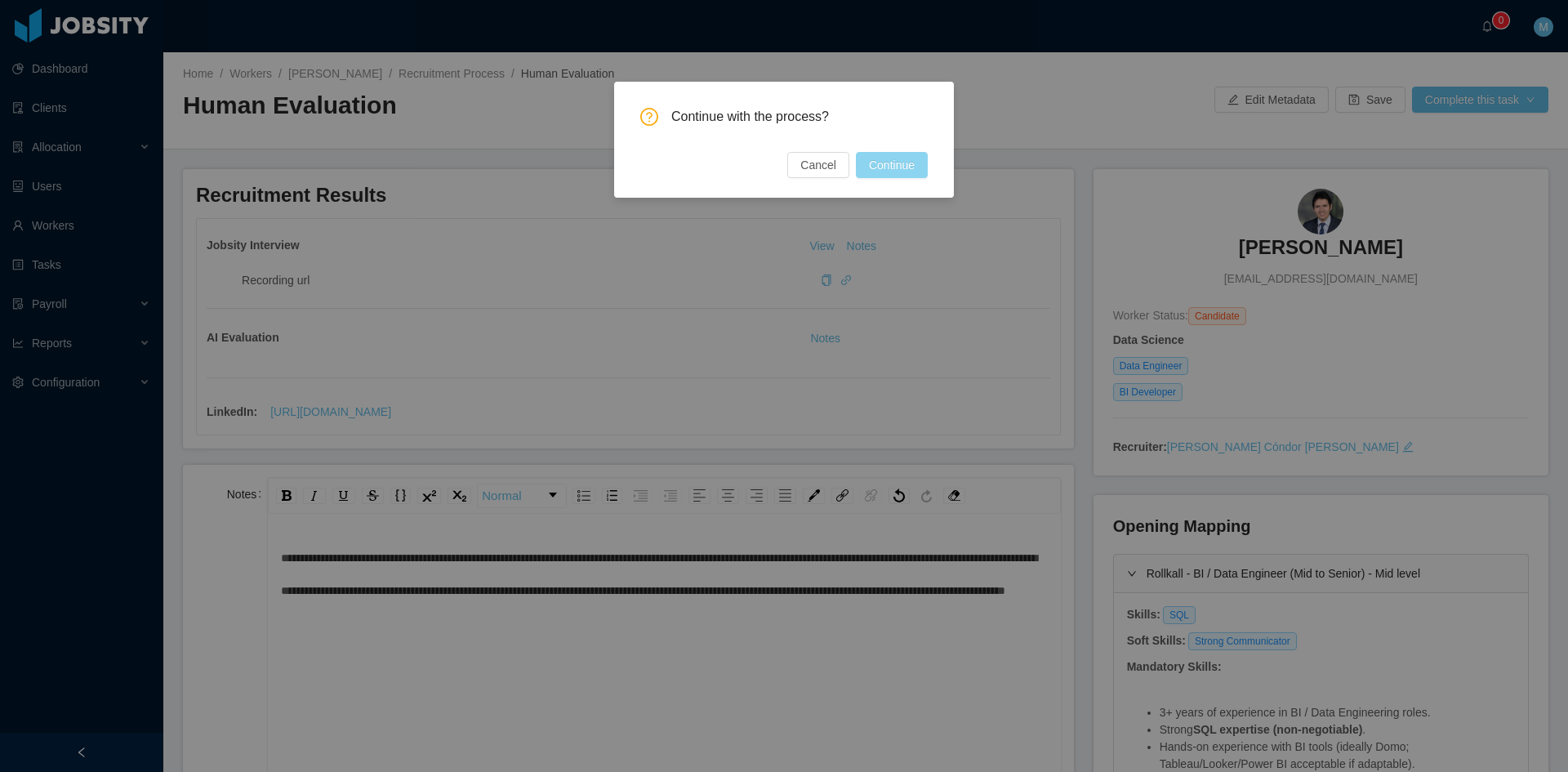
click at [897, 168] on button "Continue" at bounding box center [892, 164] width 71 height 26
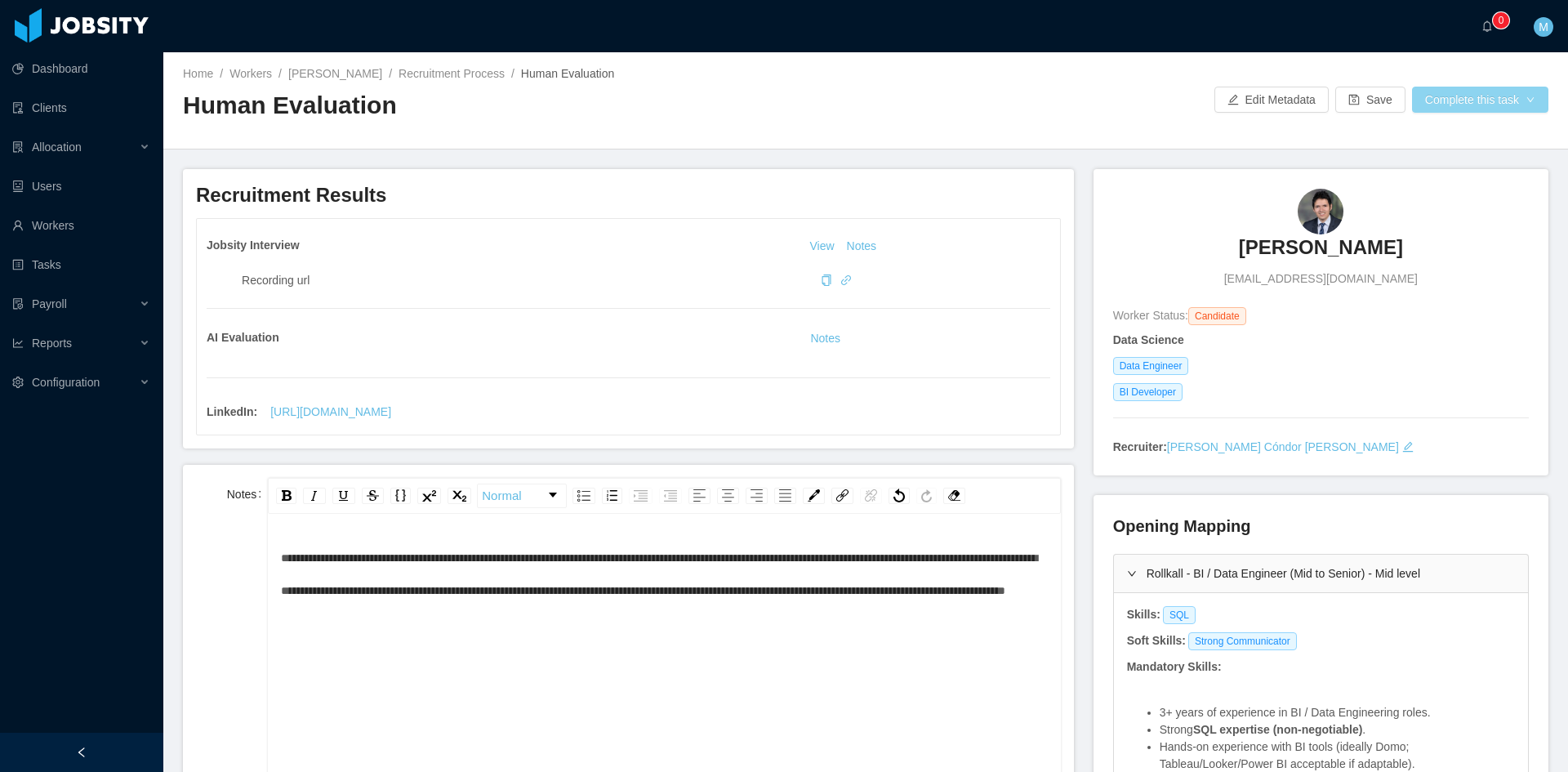
click at [1483, 106] on button "Complete this task" at bounding box center [1480, 99] width 136 height 26
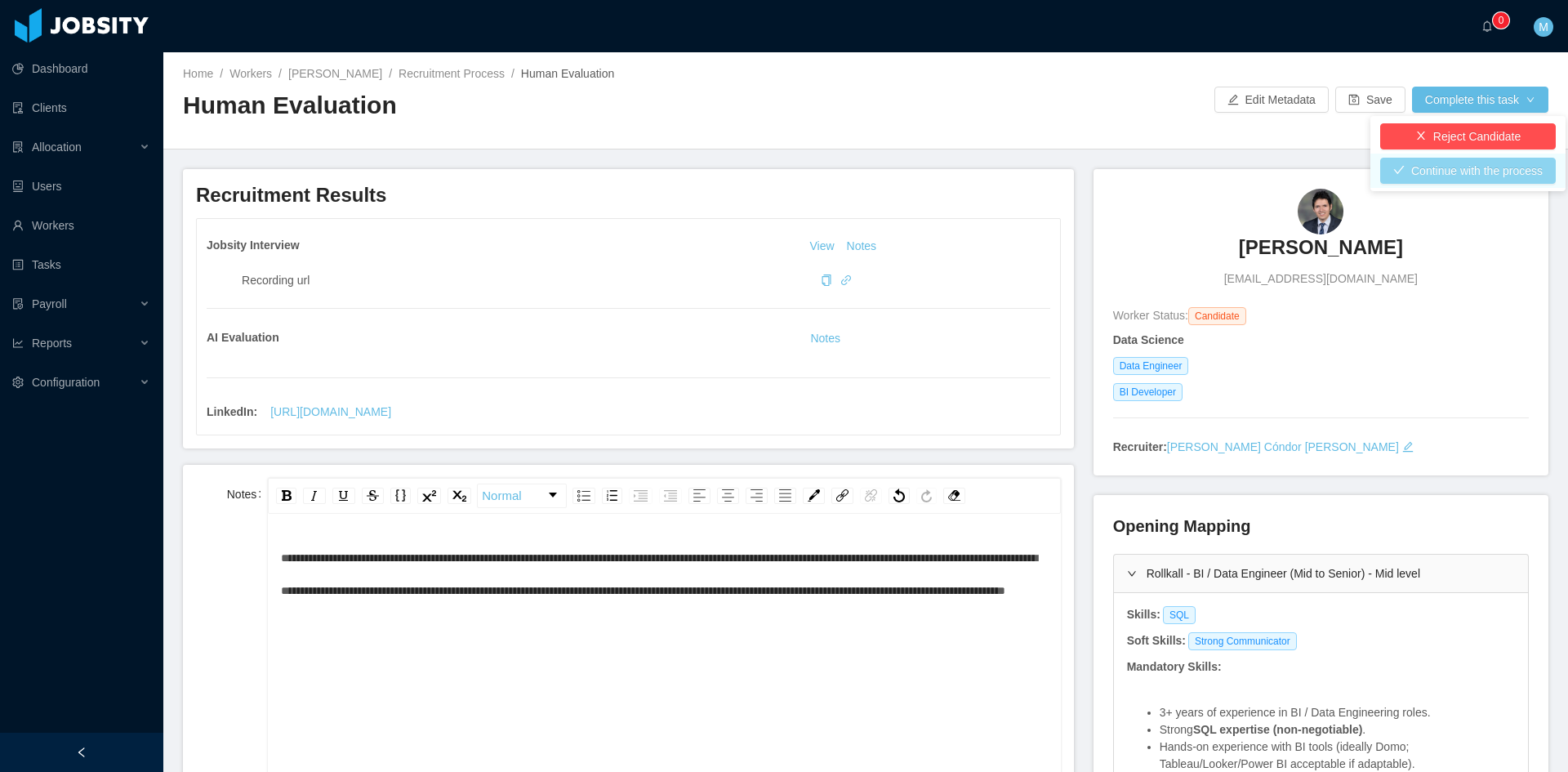
click at [1473, 165] on button "Continue with the process" at bounding box center [1469, 170] width 176 height 26
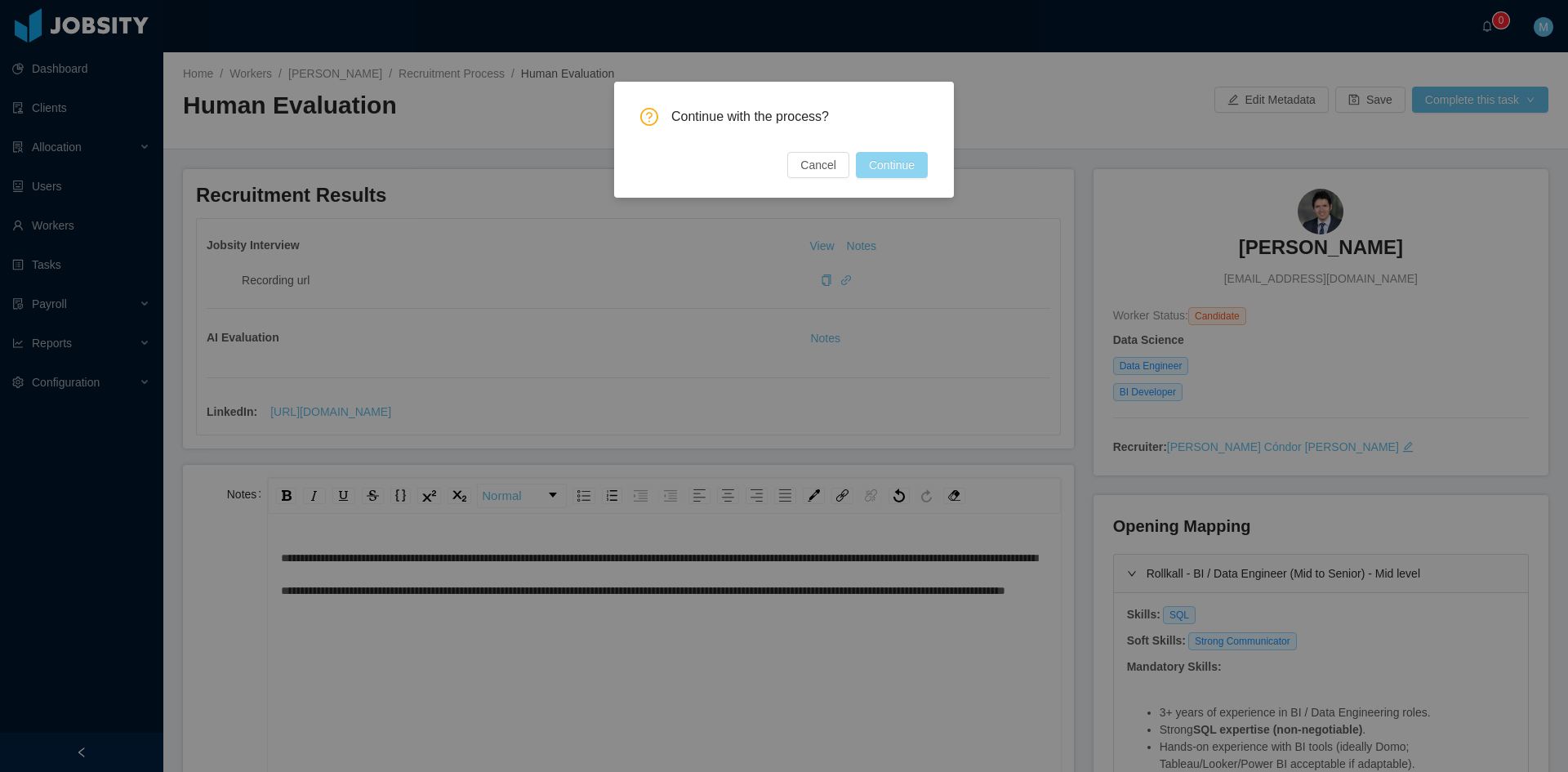
click at [905, 165] on button "Continue" at bounding box center [892, 164] width 71 height 26
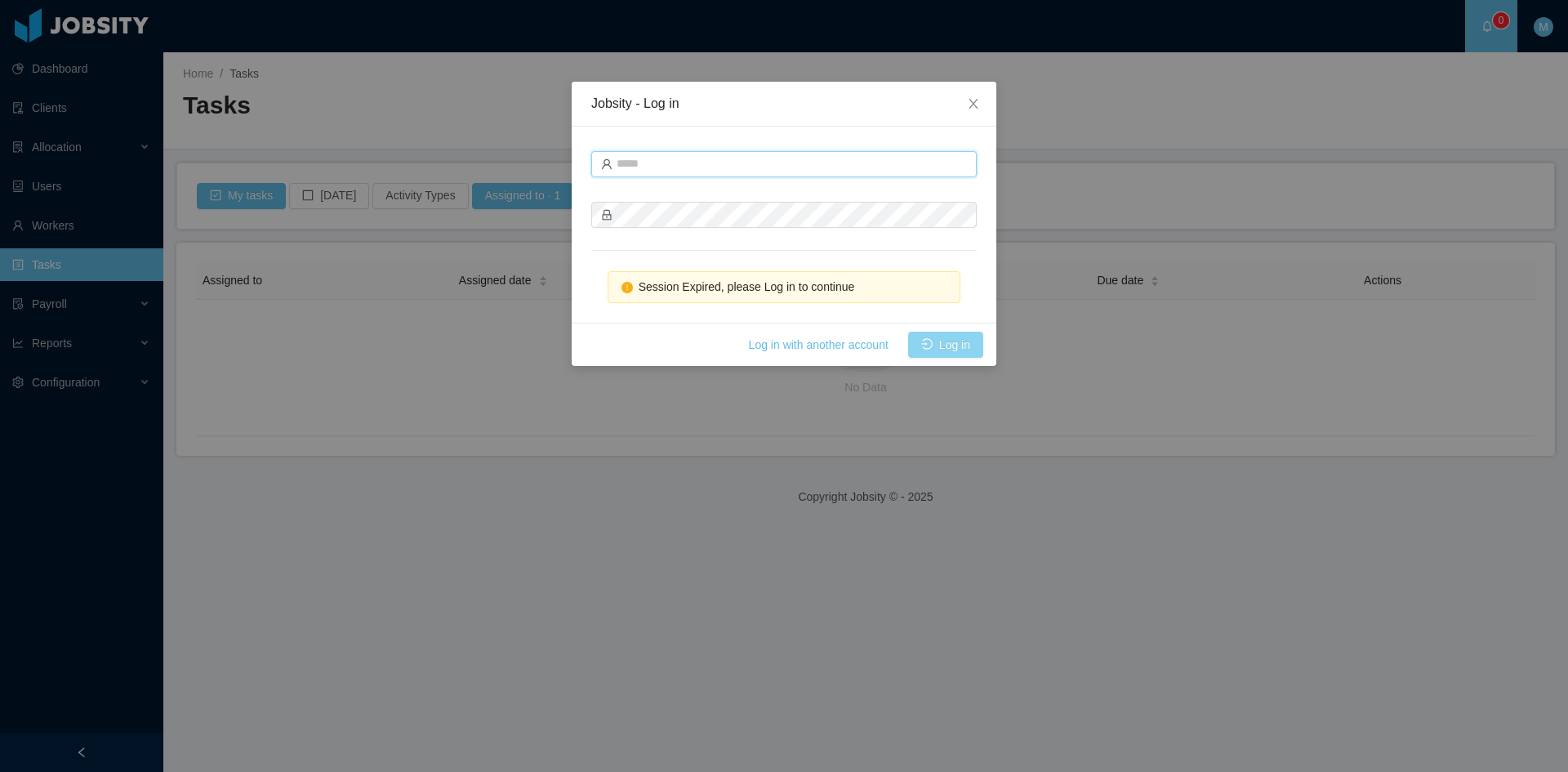
type input "**********"
click at [940, 345] on button "Log in" at bounding box center [946, 345] width 75 height 26
click at [422, 204] on div "Jobsity - Log in Session Expired, please Log in to continue Log in with another…" at bounding box center [784, 386] width 1568 height 772
type input "**********"
click at [938, 343] on button "Log in" at bounding box center [946, 345] width 75 height 26
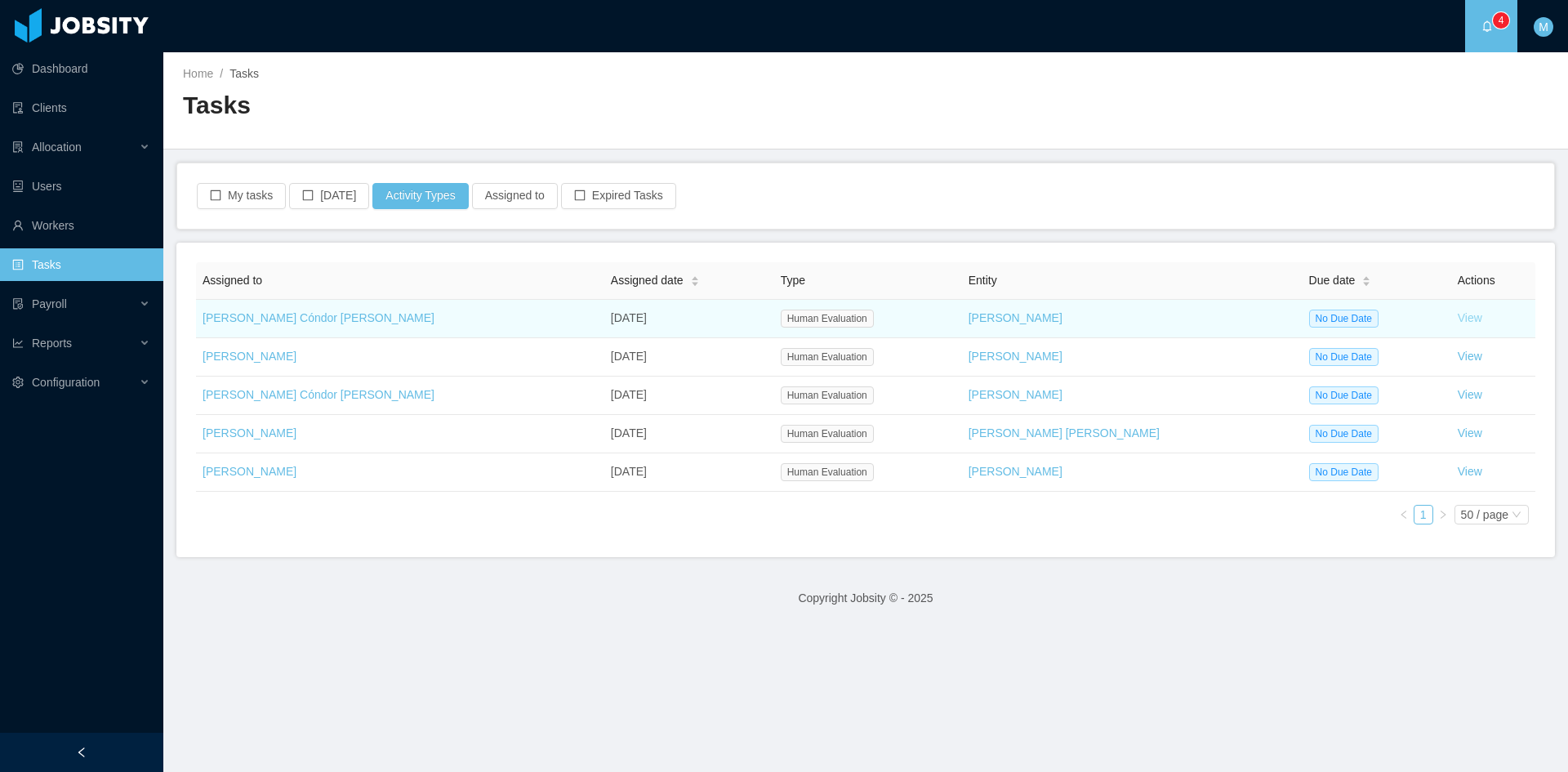
click at [1458, 321] on link "View" at bounding box center [1470, 317] width 24 height 14
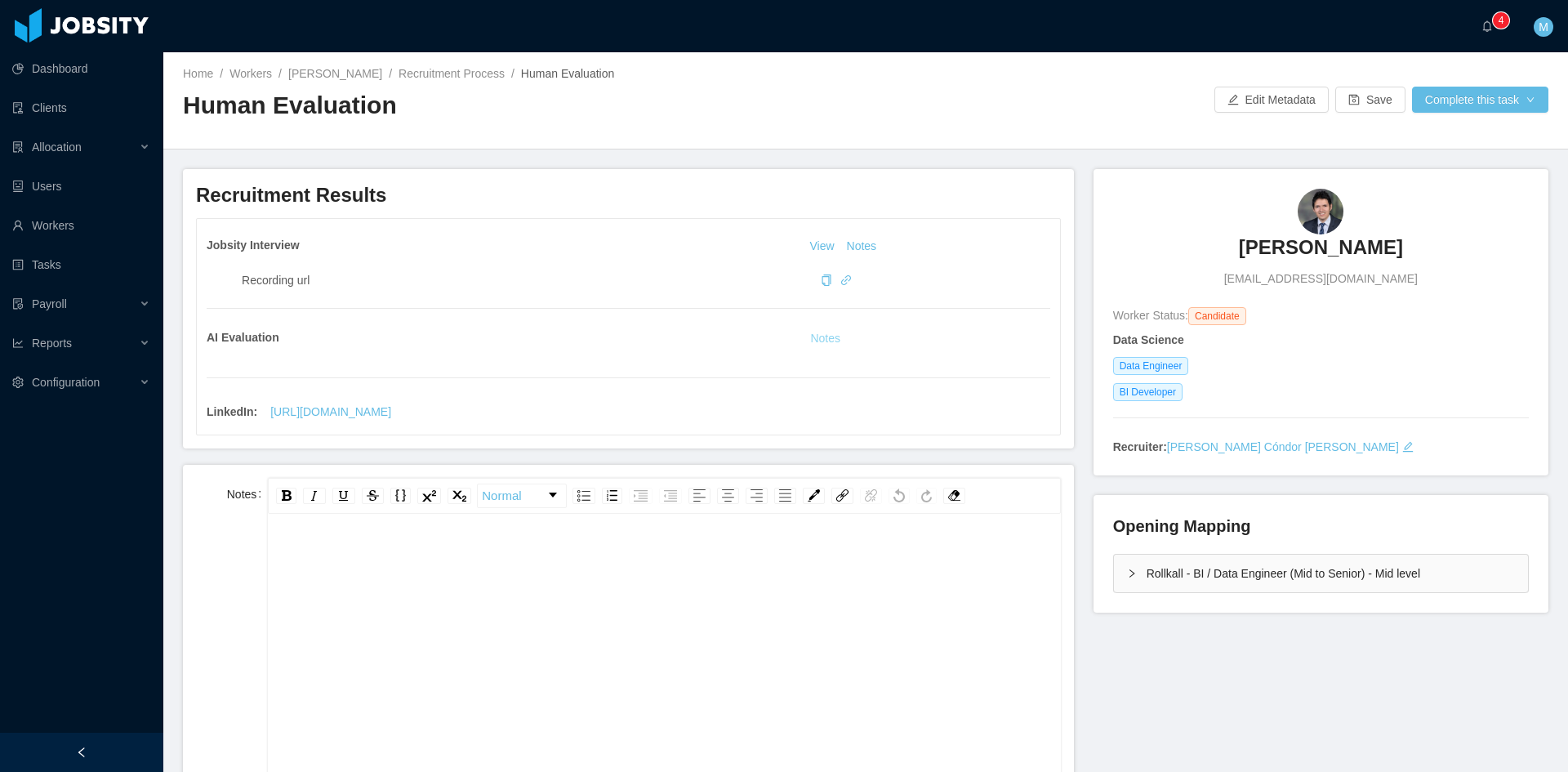
click at [805, 341] on button "Notes" at bounding box center [826, 339] width 43 height 19
click at [854, 248] on button "Notes" at bounding box center [862, 246] width 43 height 19
click at [841, 282] on icon "icon: link" at bounding box center [846, 280] width 10 height 10
